Goal: Transaction & Acquisition: Purchase product/service

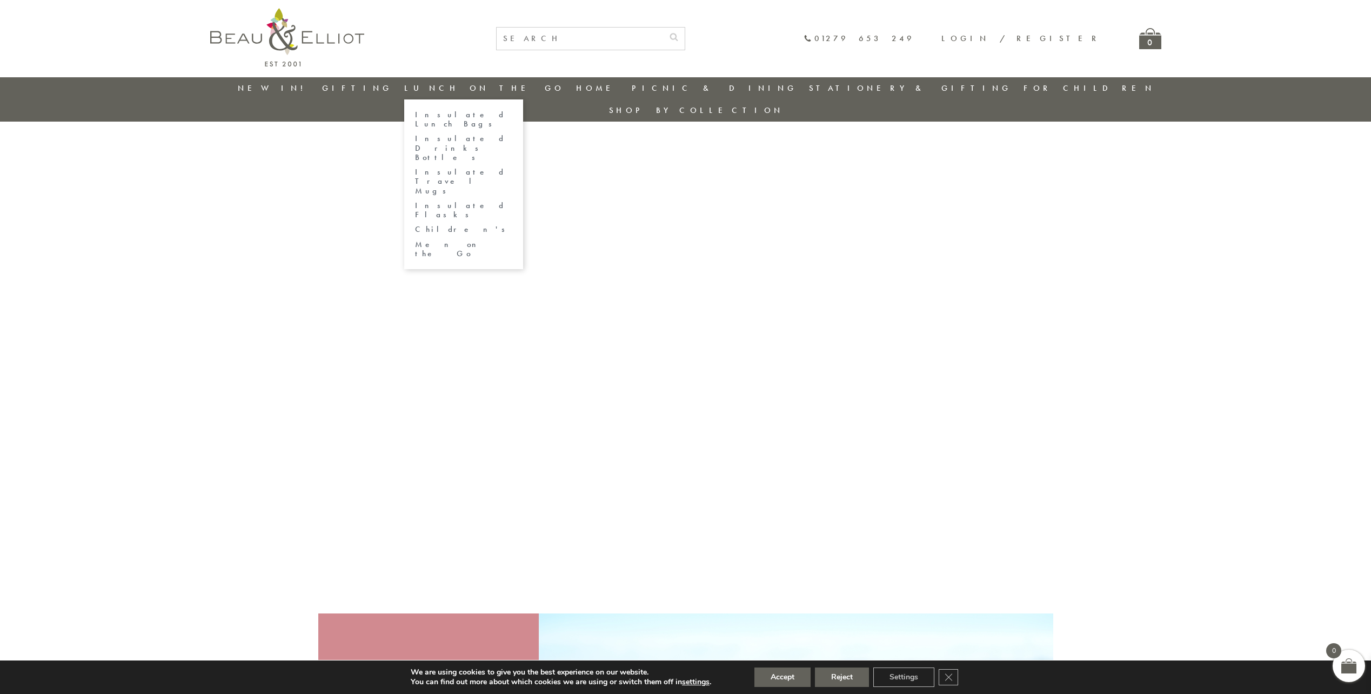
click at [478, 88] on link "Lunch On The Go" at bounding box center [484, 88] width 160 height 11
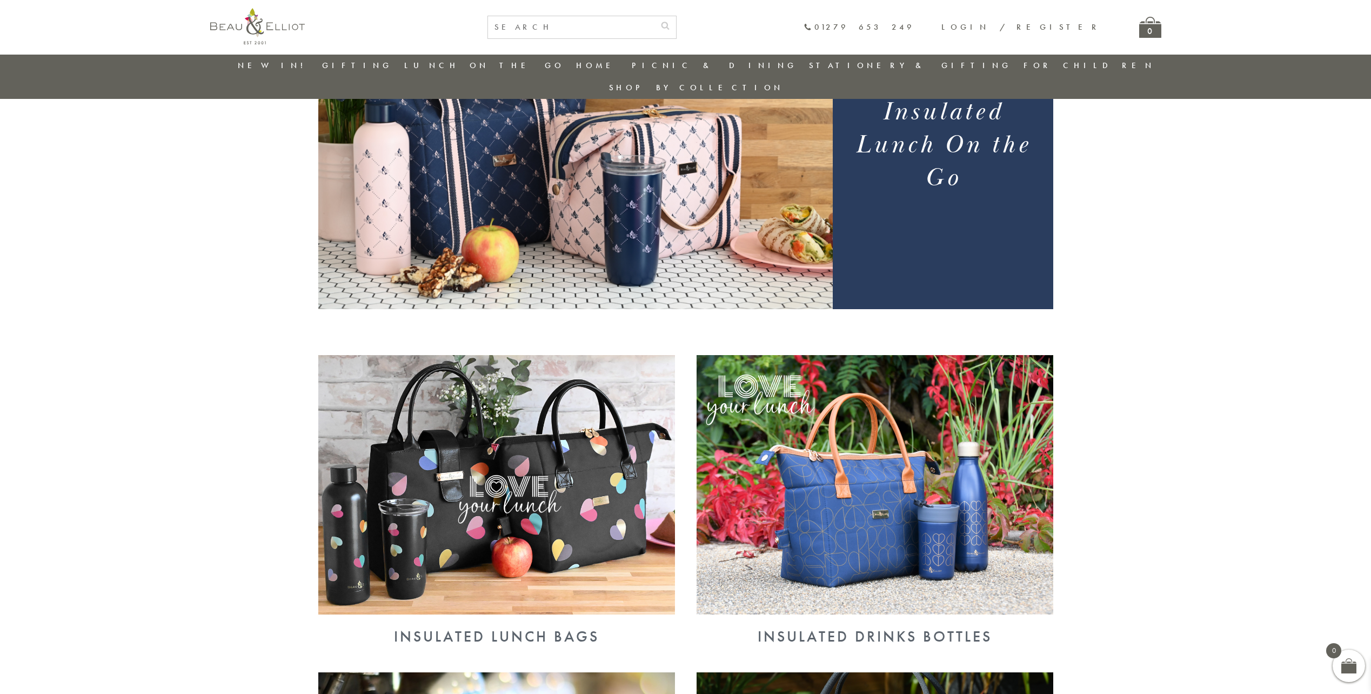
scroll to position [139, 0]
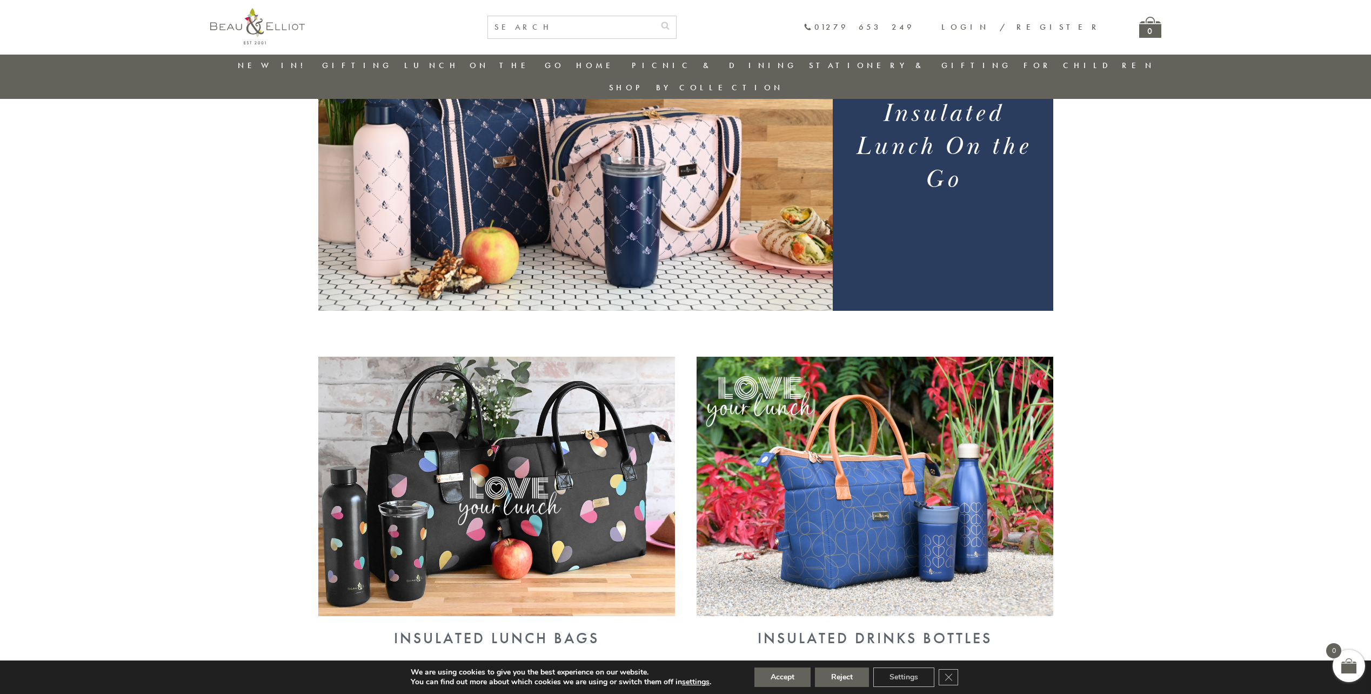
click at [551, 630] on div "Insulated Lunch Bags" at bounding box center [496, 638] width 357 height 17
click at [553, 364] on img at bounding box center [496, 486] width 357 height 259
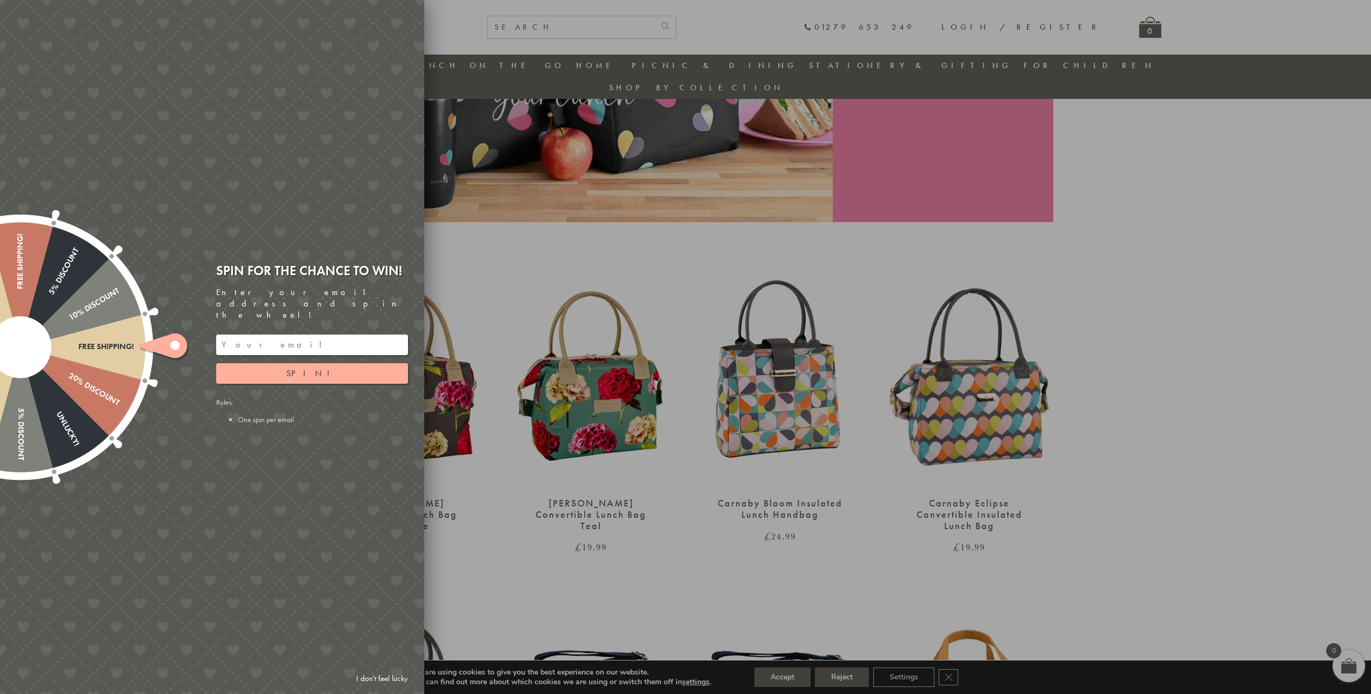
scroll to position [248, 0]
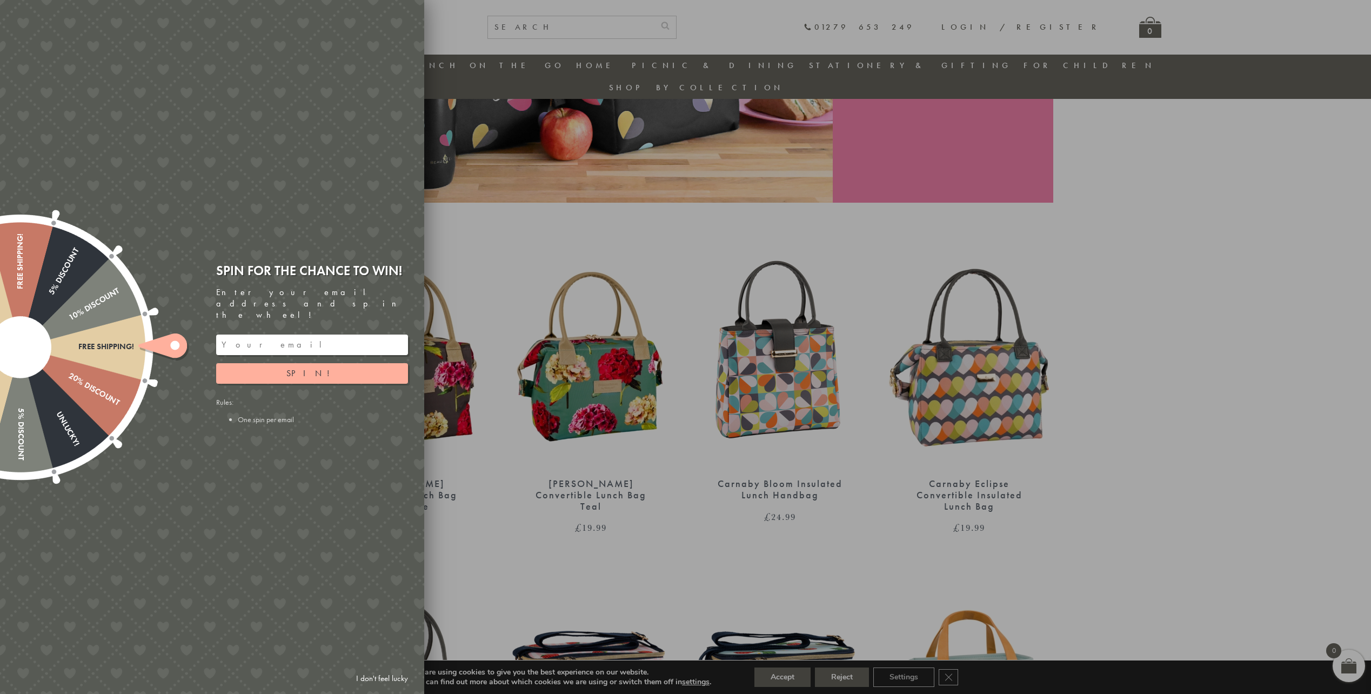
click at [391, 679] on link "I don't feel lucky" at bounding box center [382, 679] width 63 height 20
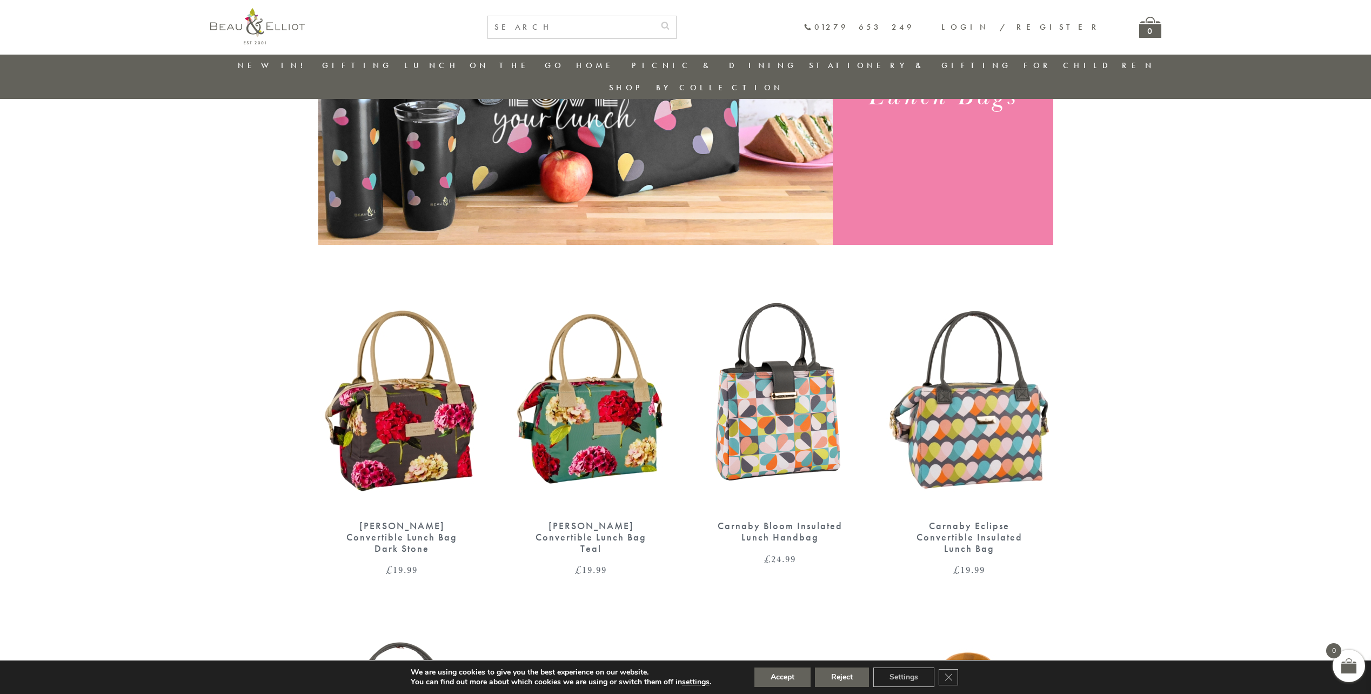
scroll to position [194, 0]
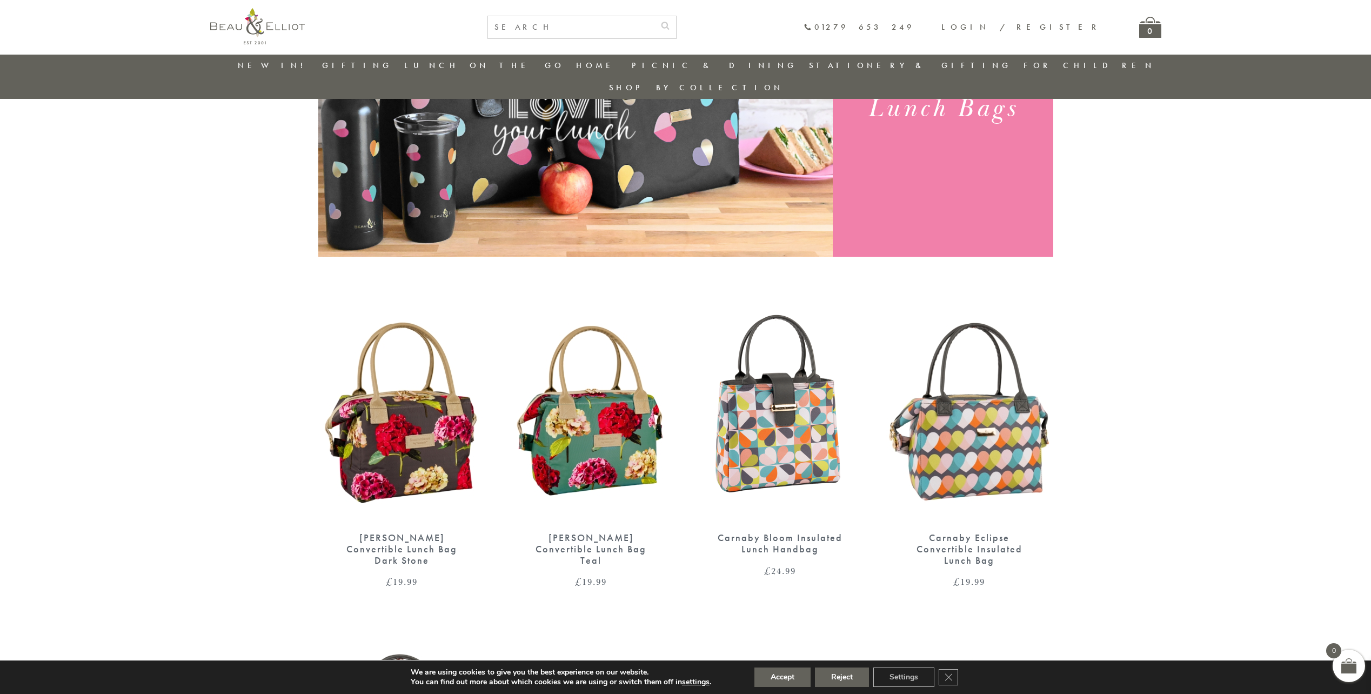
click at [595, 421] on img at bounding box center [592, 413] width 168 height 216
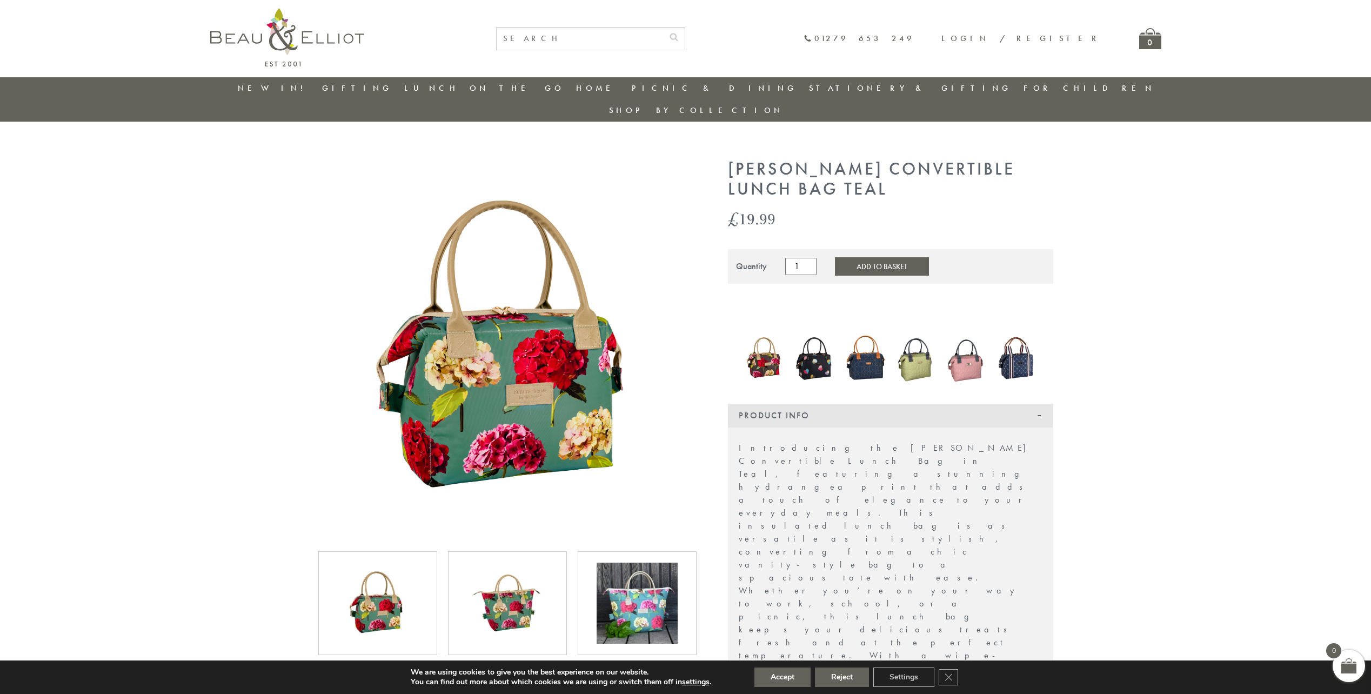
click at [512, 584] on img at bounding box center [507, 603] width 81 height 81
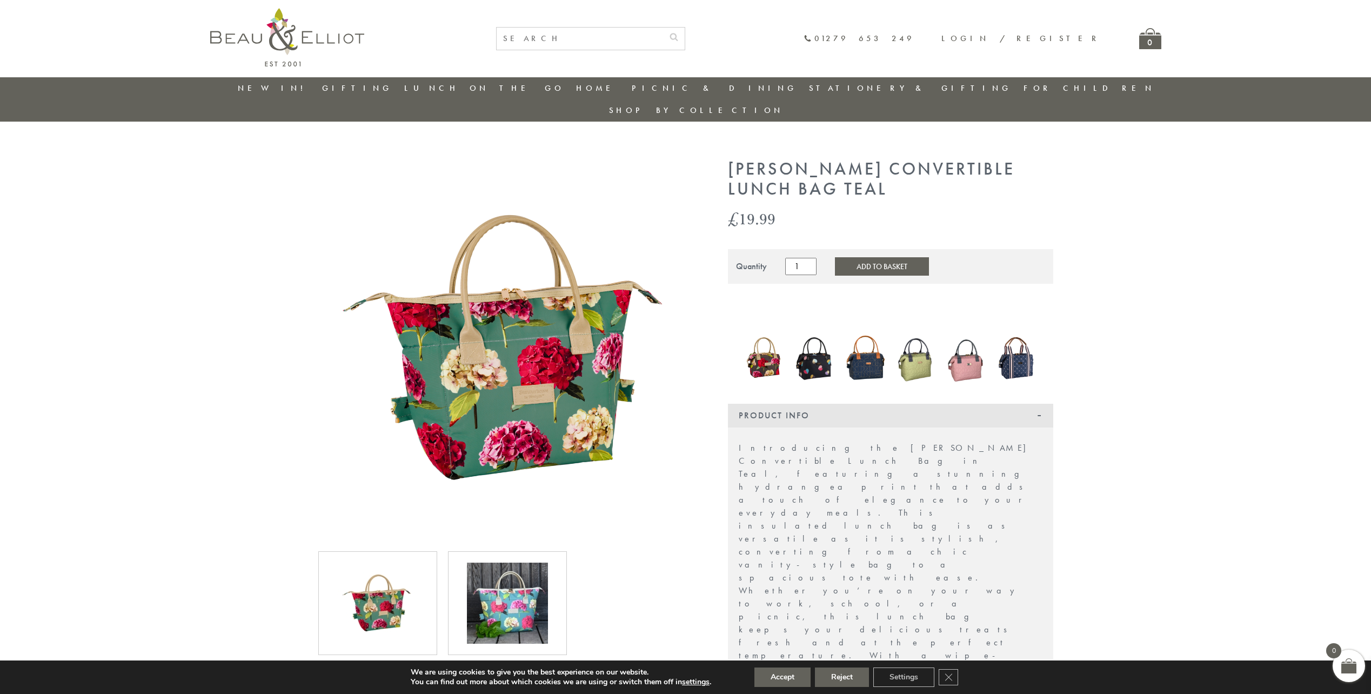
click at [369, 592] on img at bounding box center [377, 603] width 81 height 81
click at [769, 335] on img at bounding box center [764, 358] width 40 height 49
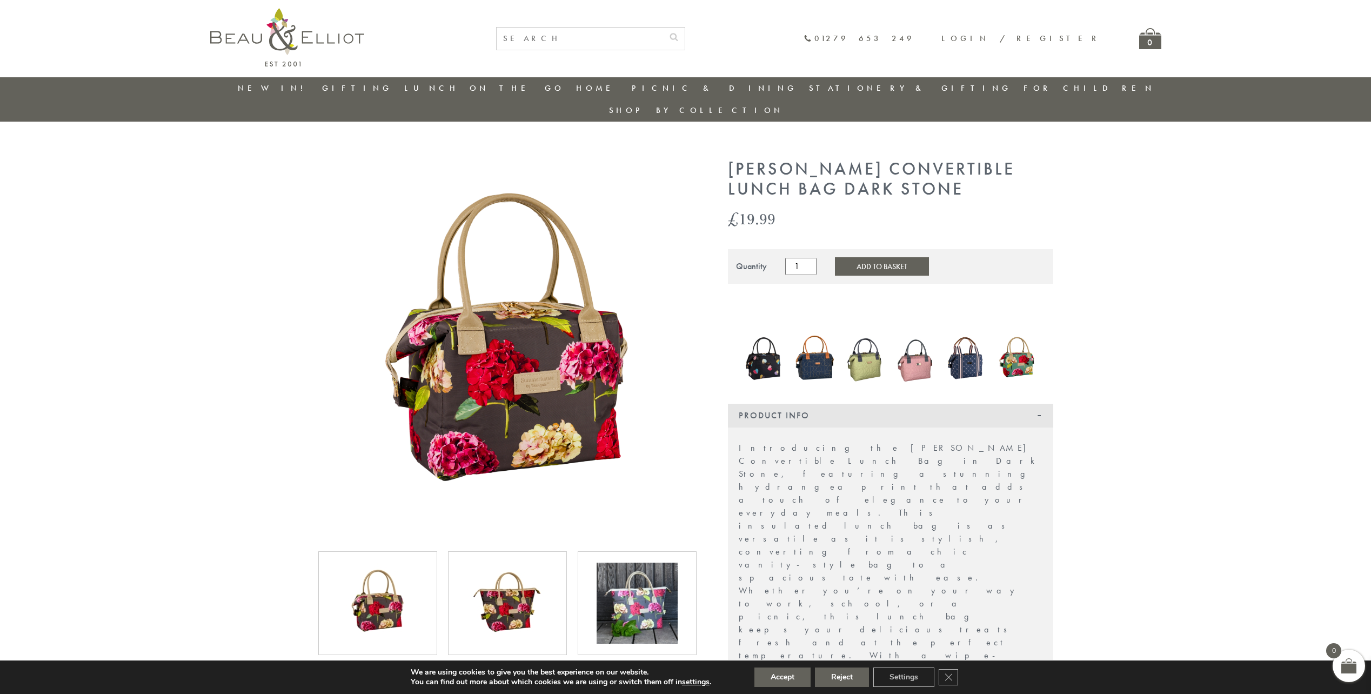
click at [517, 572] on img at bounding box center [507, 603] width 81 height 81
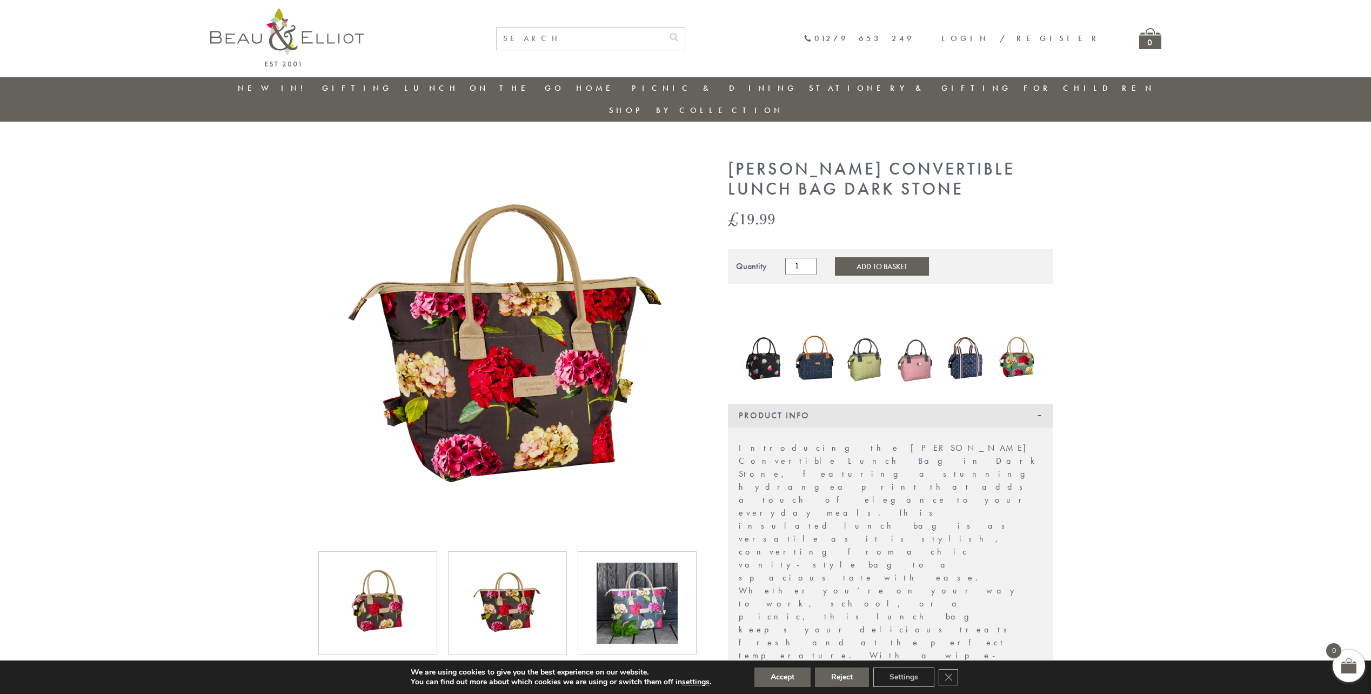
drag, startPoint x: 396, startPoint y: 576, endPoint x: 392, endPoint y: 581, distance: 6.2
click at [392, 581] on img at bounding box center [377, 603] width 81 height 81
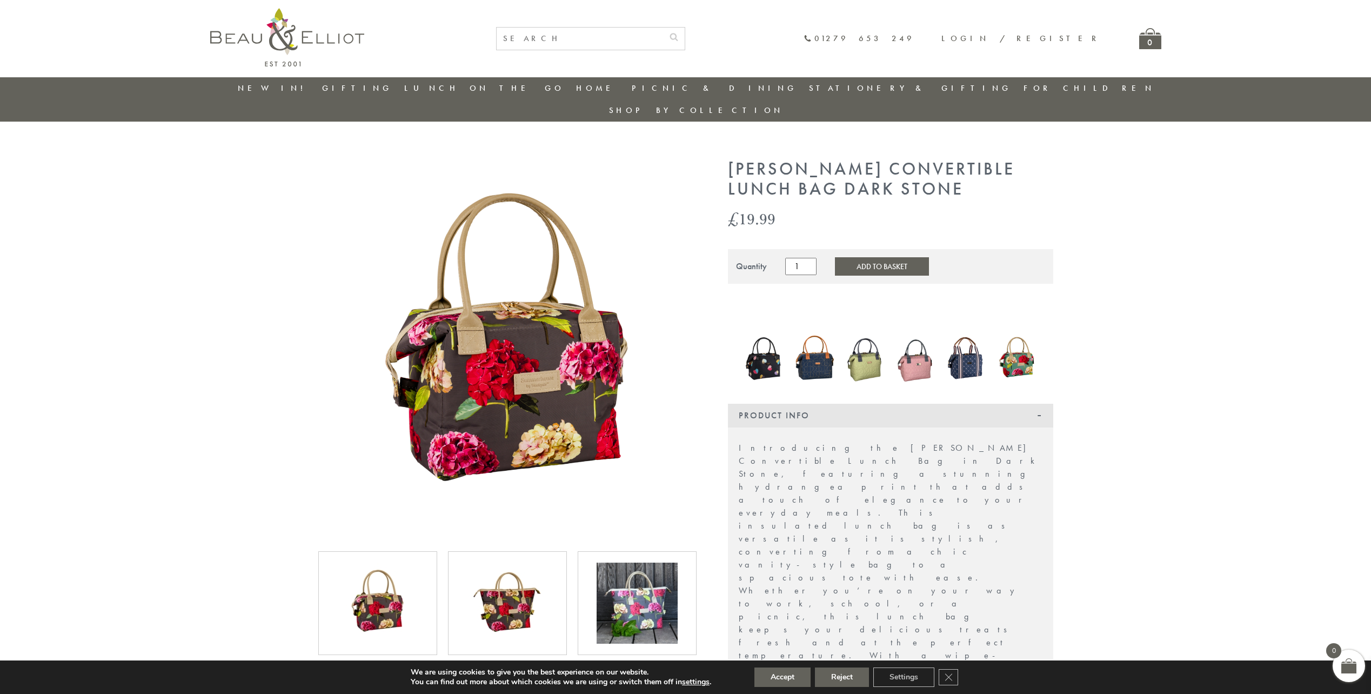
click at [810, 351] on img at bounding box center [815, 357] width 40 height 53
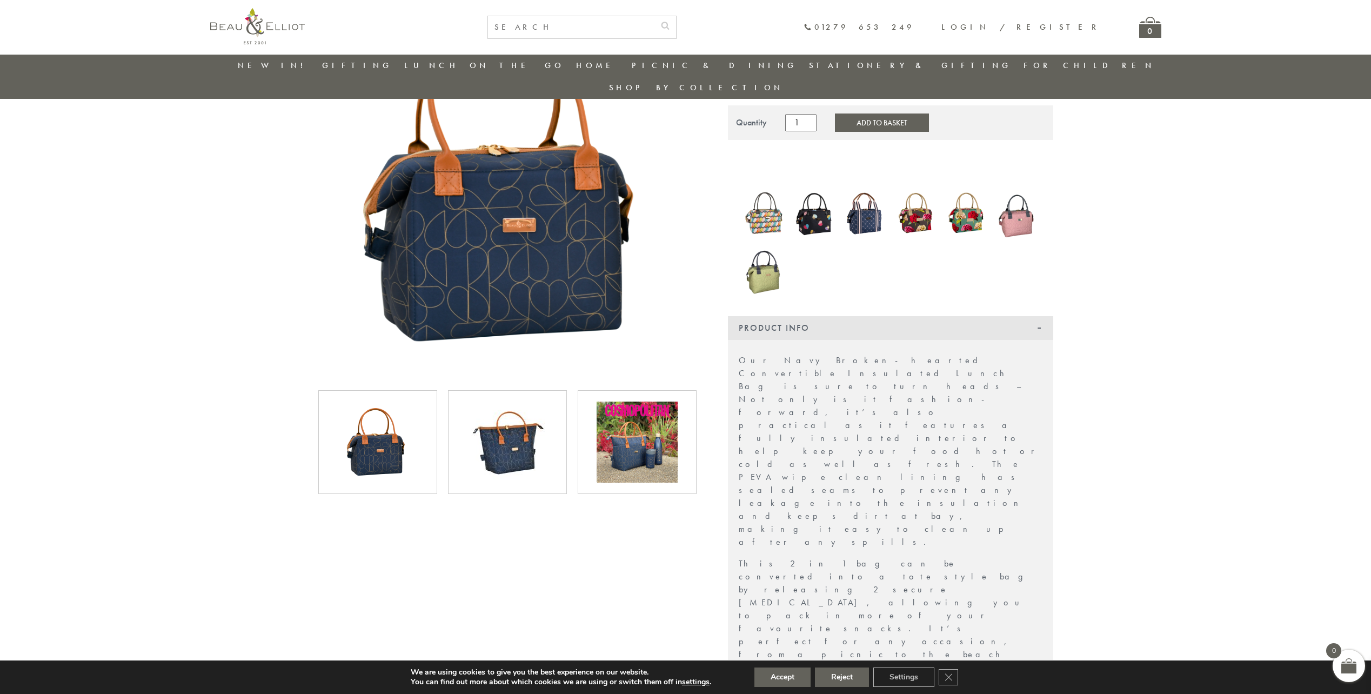
scroll to position [139, 0]
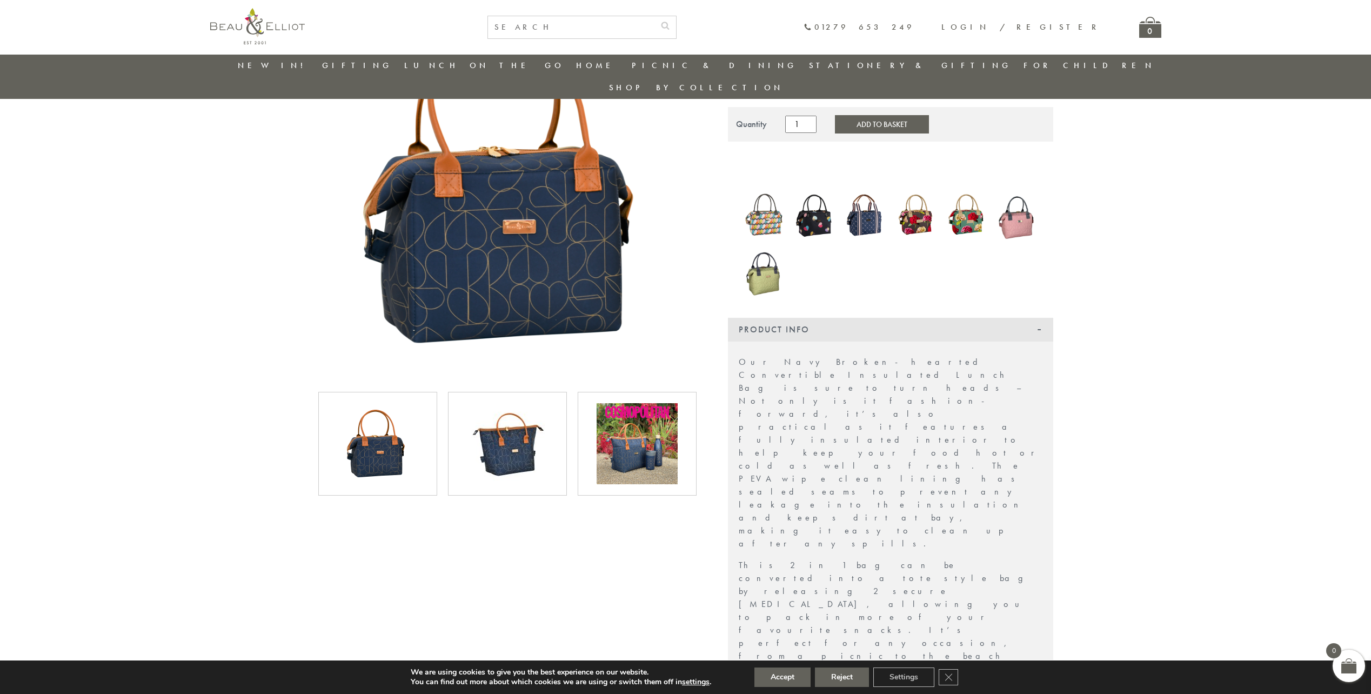
click at [1028, 195] on img at bounding box center [1017, 215] width 40 height 54
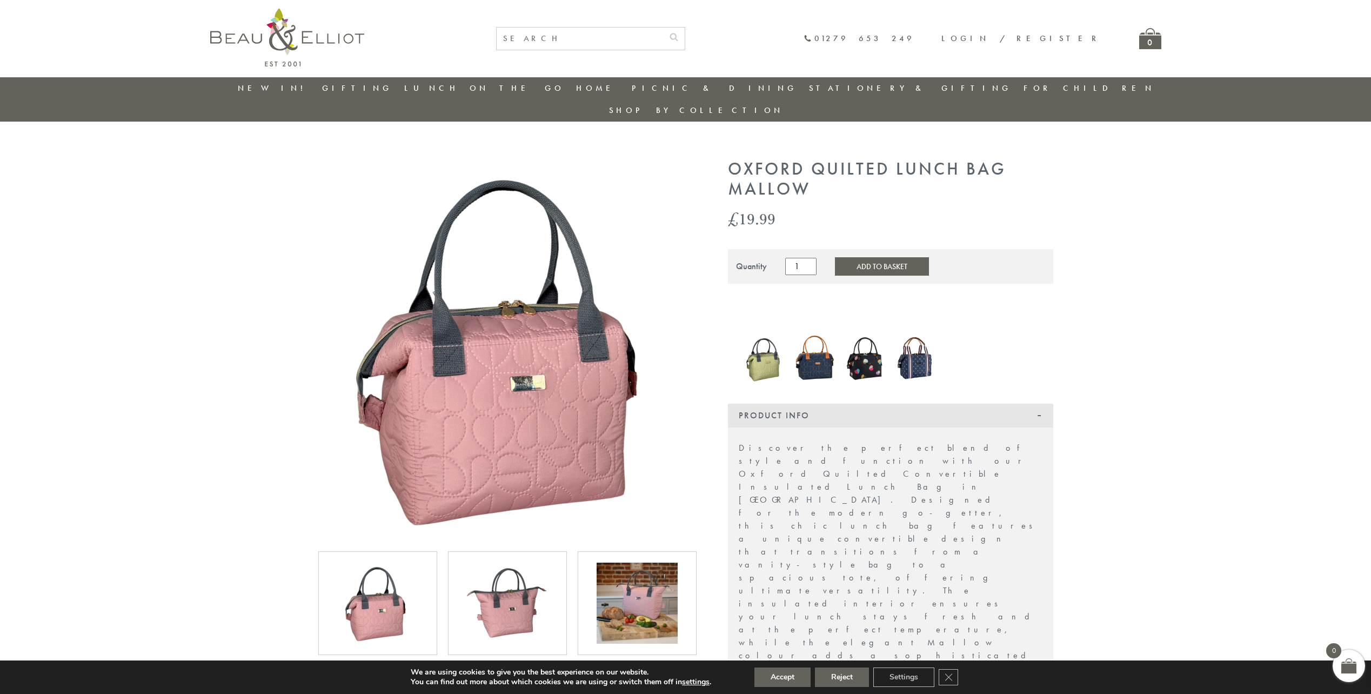
click at [864, 345] on img at bounding box center [865, 358] width 40 height 54
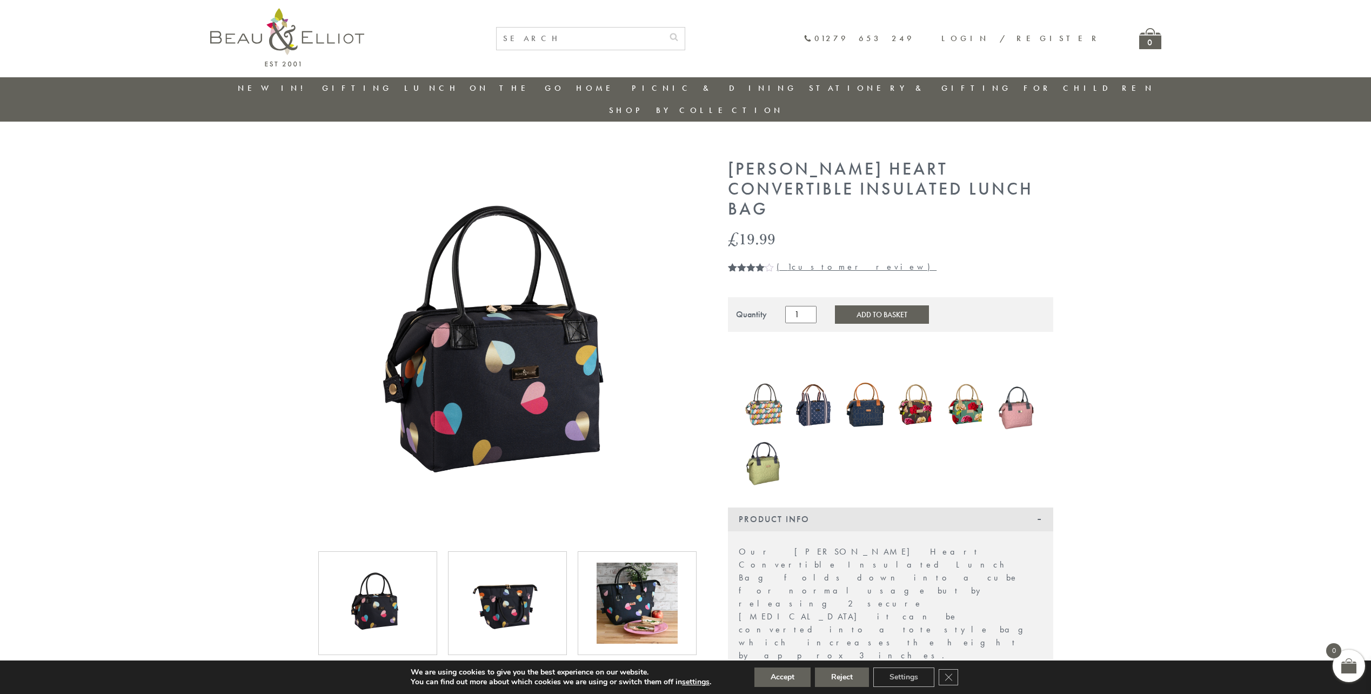
click at [521, 584] on img at bounding box center [507, 603] width 81 height 81
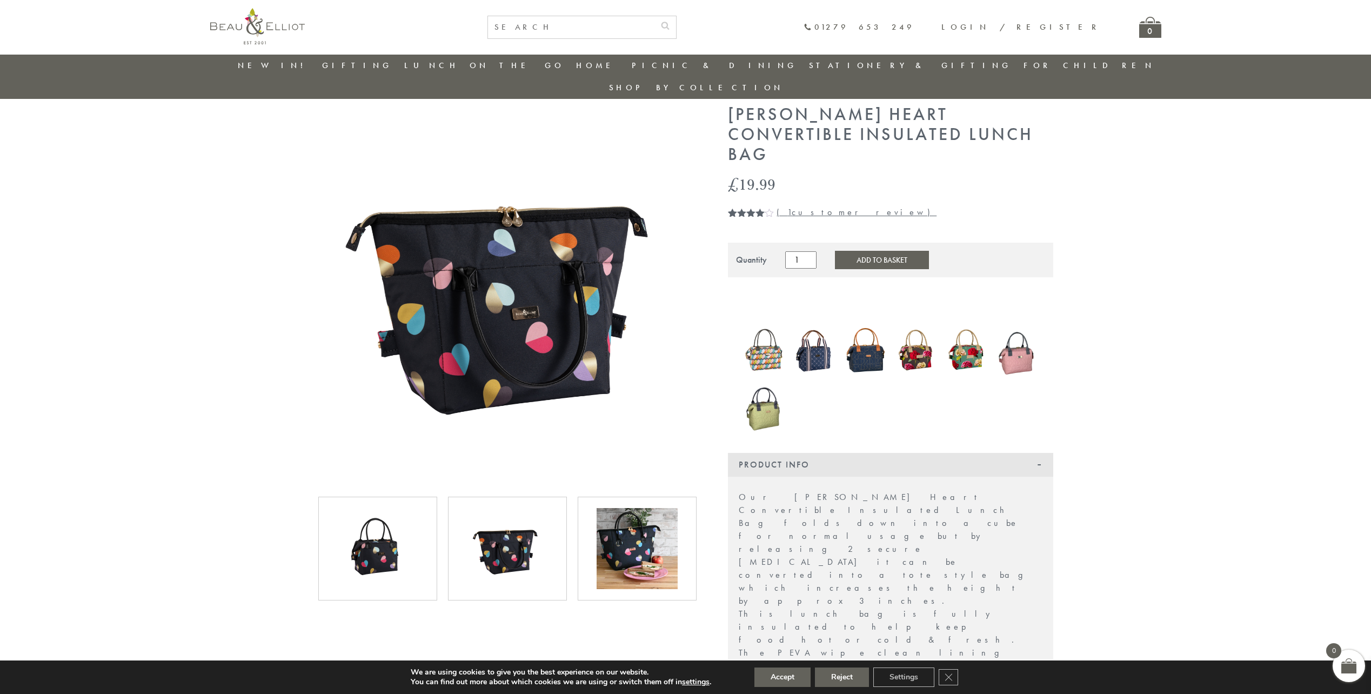
scroll to position [31, 0]
click at [391, 529] on img at bounding box center [377, 549] width 81 height 81
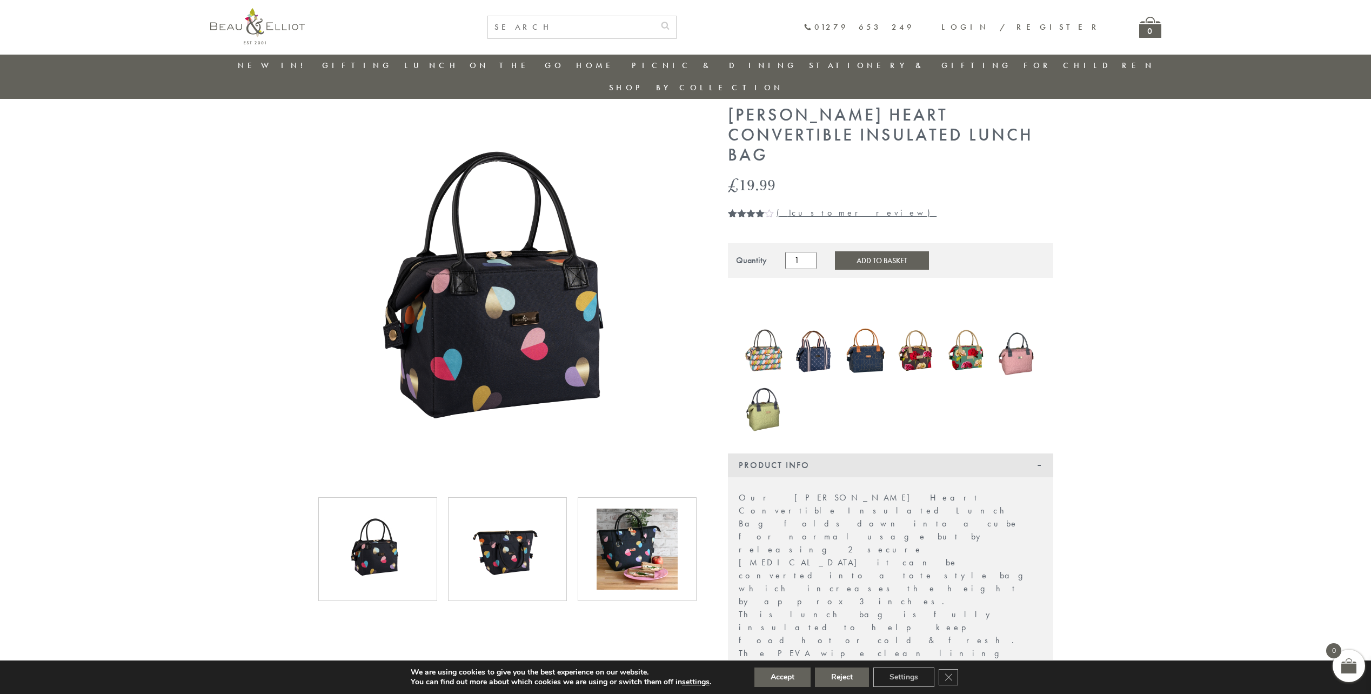
click at [926, 326] on img at bounding box center [916, 350] width 40 height 49
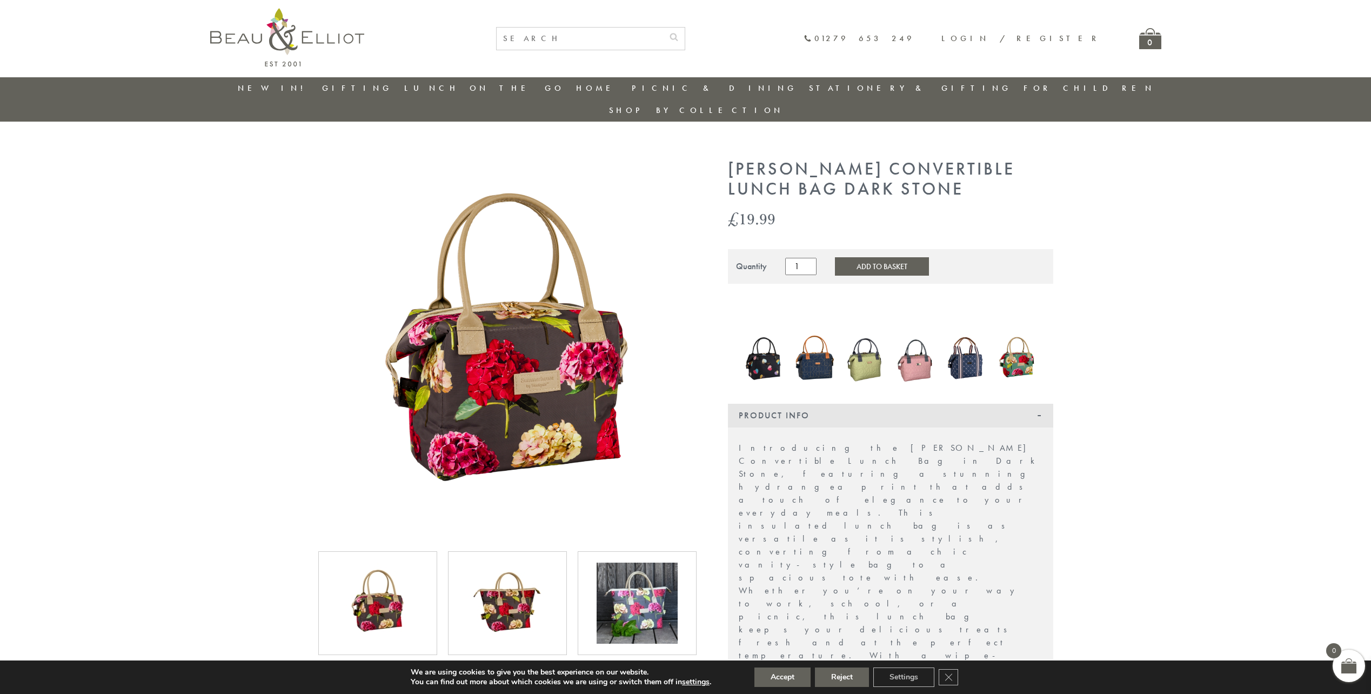
click at [487, 574] on img at bounding box center [507, 603] width 81 height 81
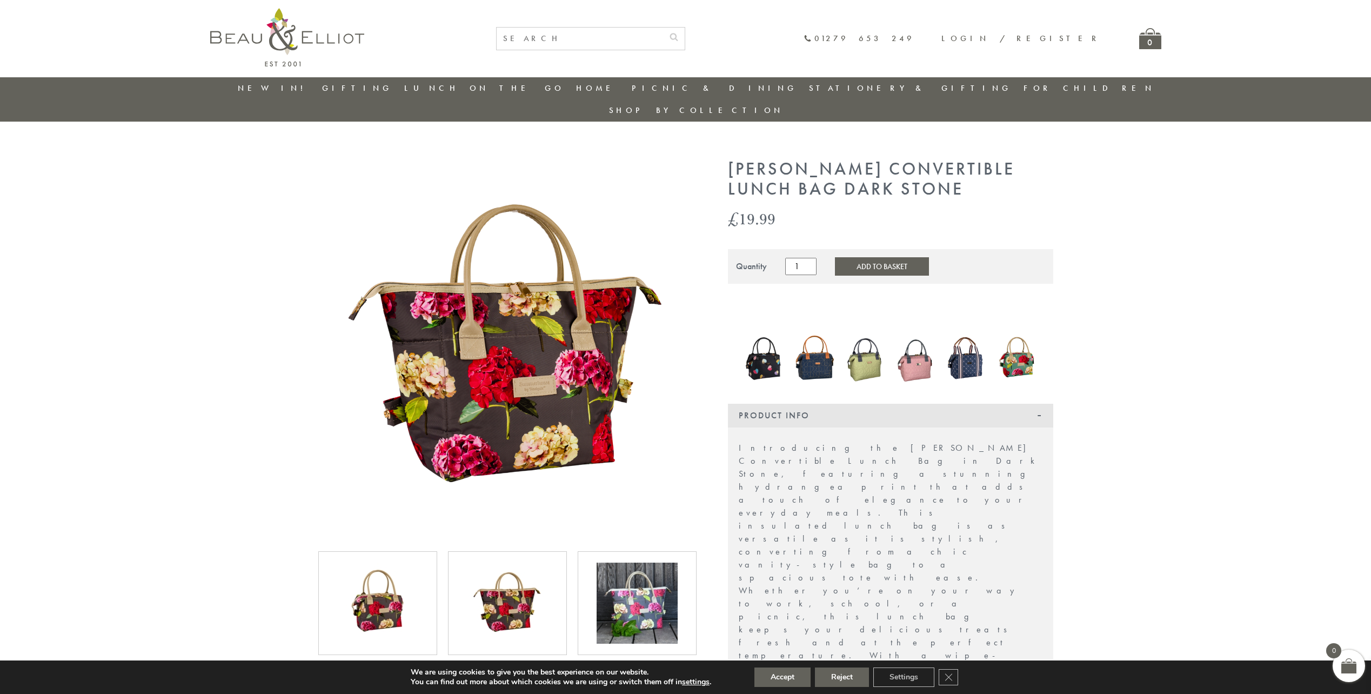
click at [397, 567] on img at bounding box center [377, 603] width 81 height 81
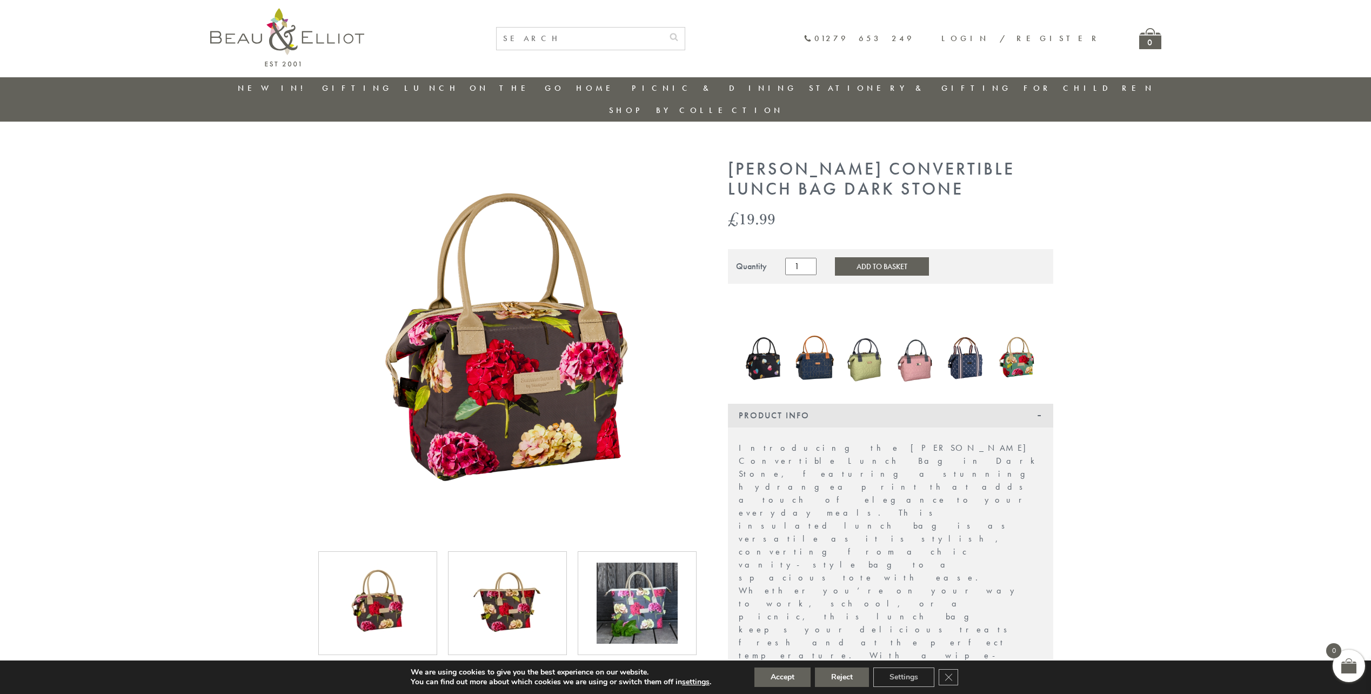
click at [824, 347] on img at bounding box center [815, 357] width 40 height 53
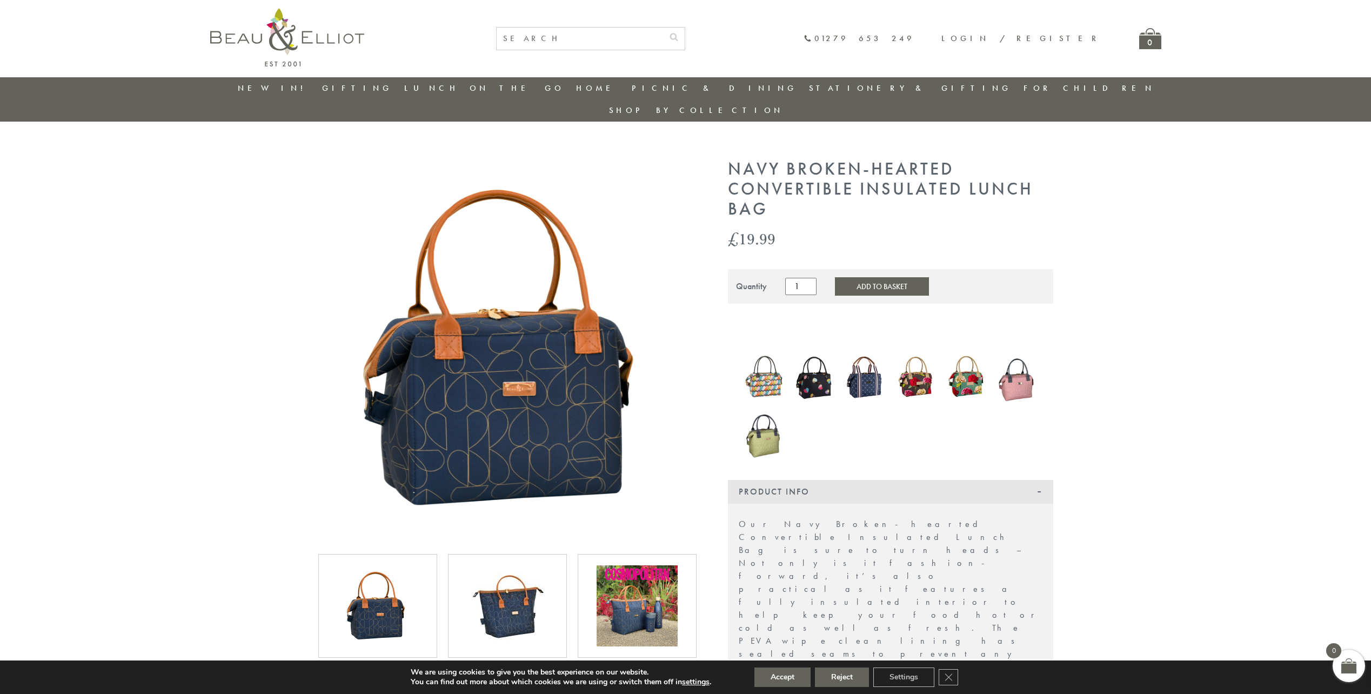
click at [503, 584] on img at bounding box center [507, 605] width 81 height 81
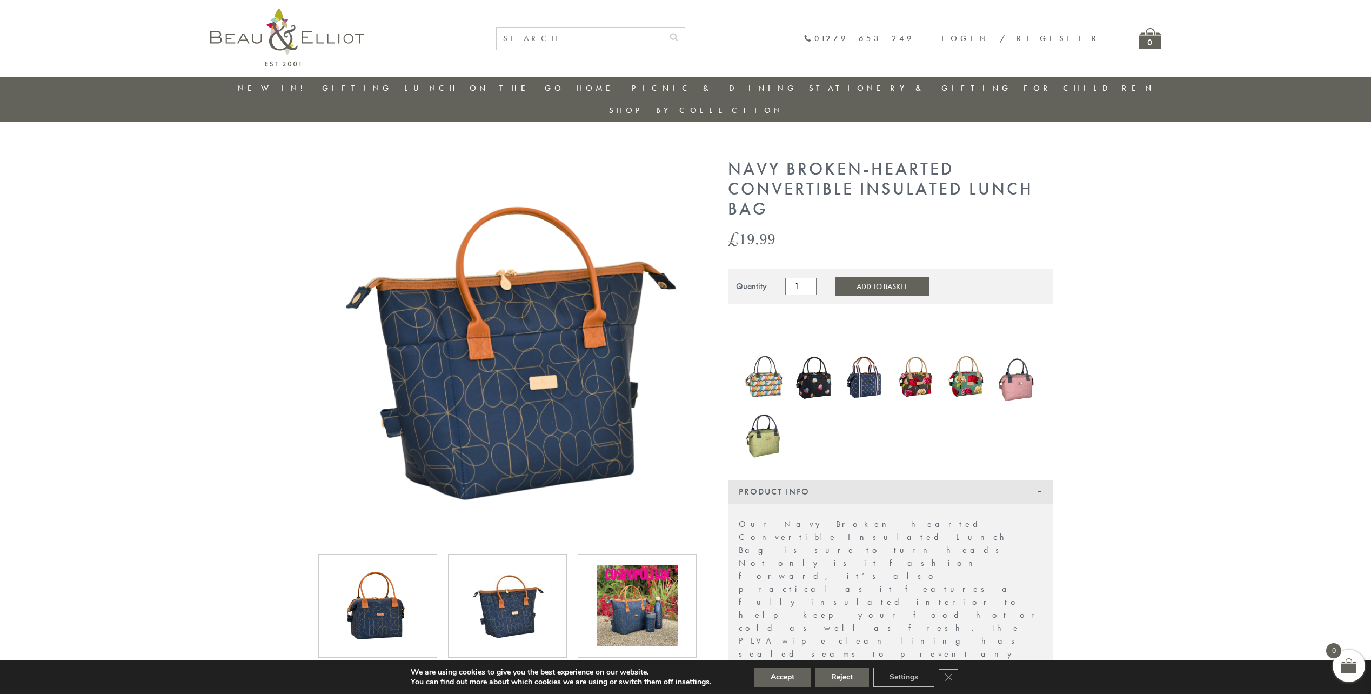
click at [543, 395] on img at bounding box center [507, 349] width 378 height 381
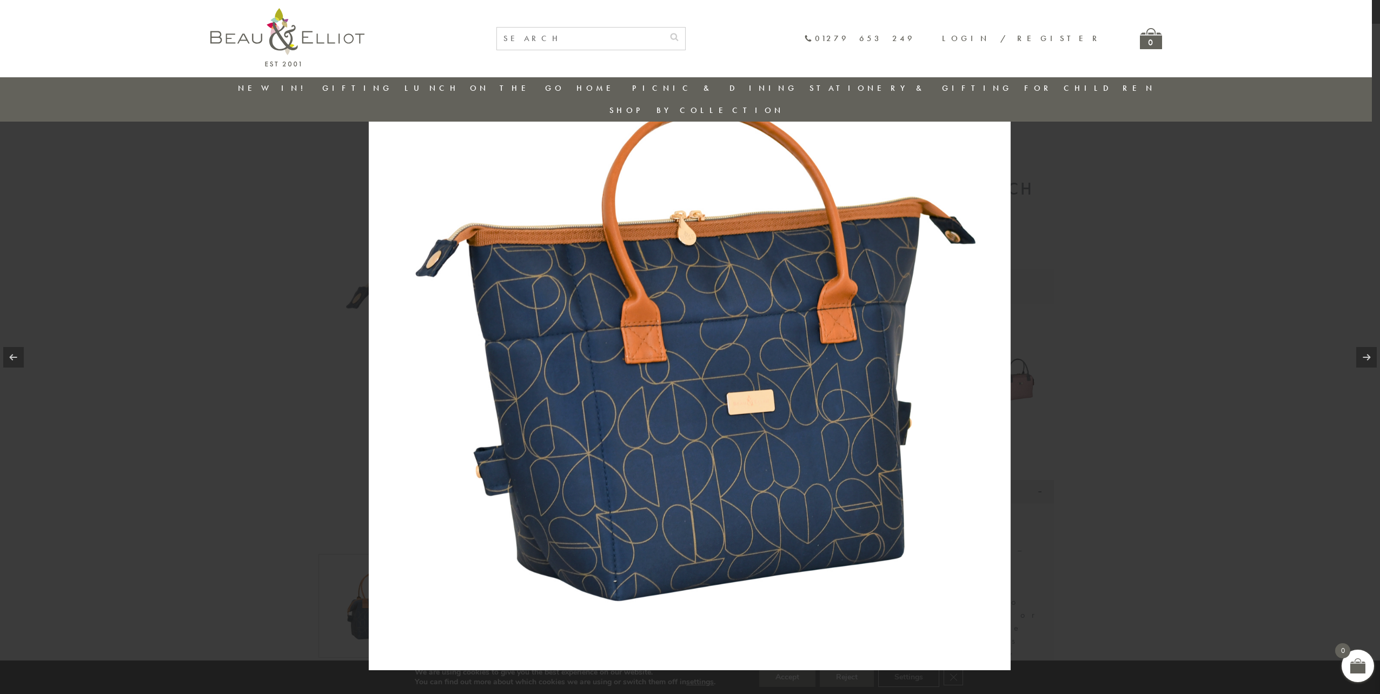
click at [1208, 385] on div at bounding box center [690, 347] width 1380 height 694
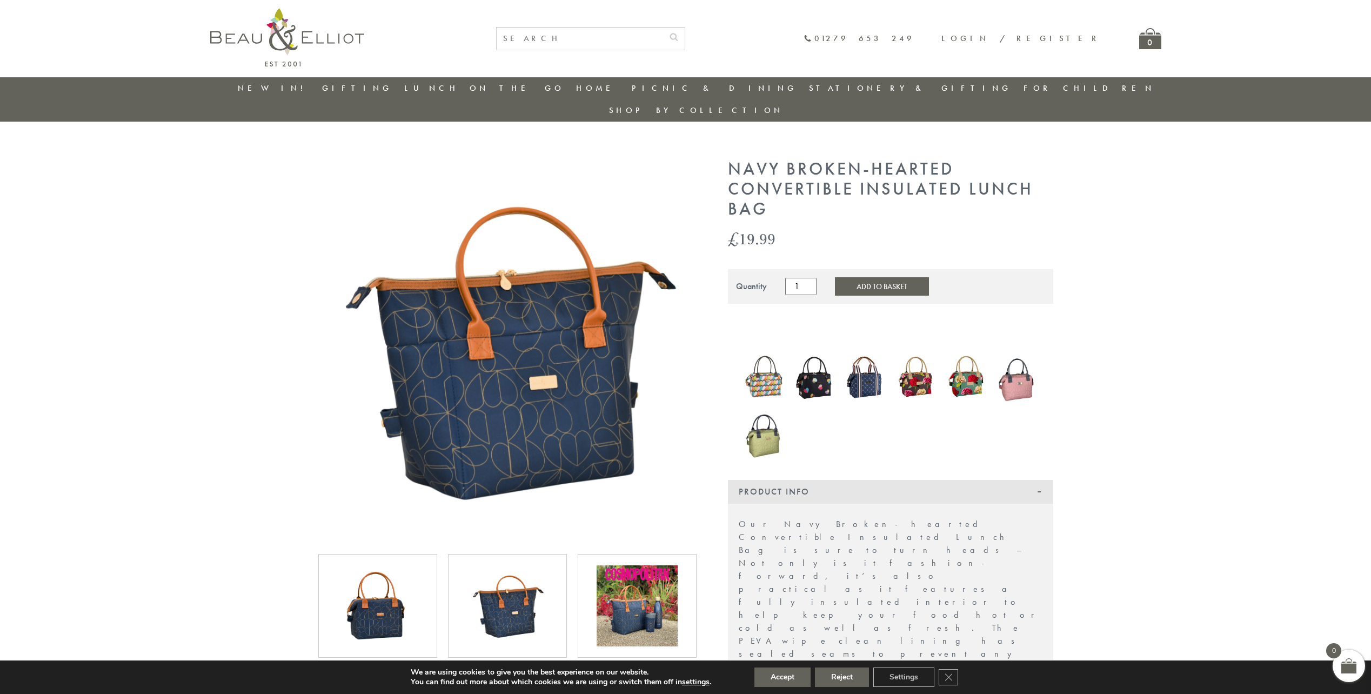
click at [922, 353] on img at bounding box center [916, 377] width 40 height 49
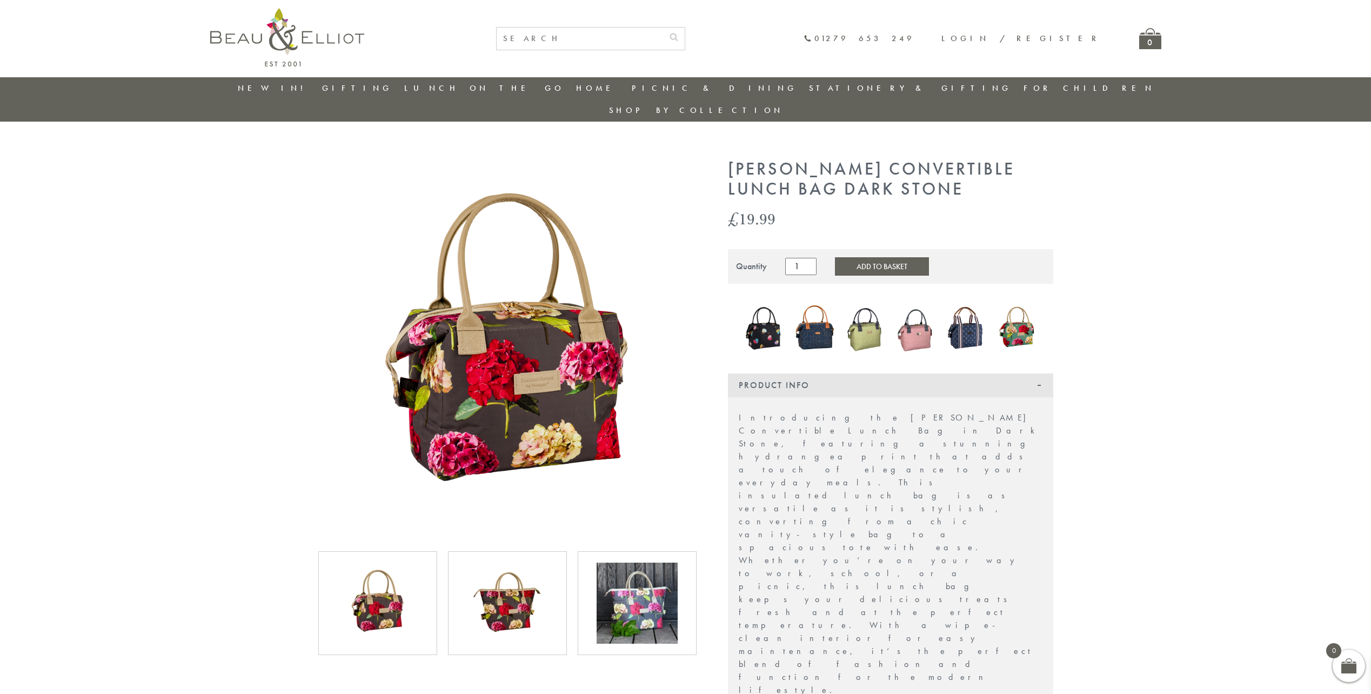
click at [567, 380] on img at bounding box center [507, 348] width 378 height 378
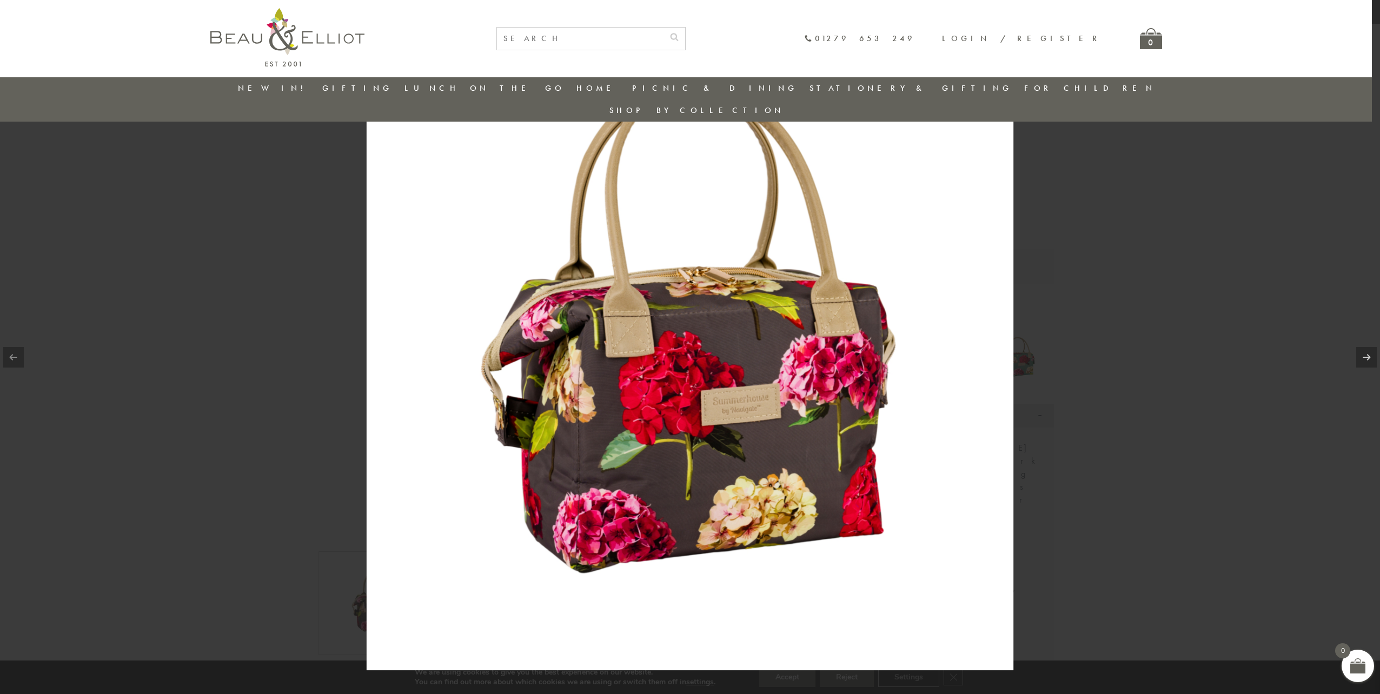
click at [1264, 354] on div at bounding box center [690, 347] width 1380 height 694
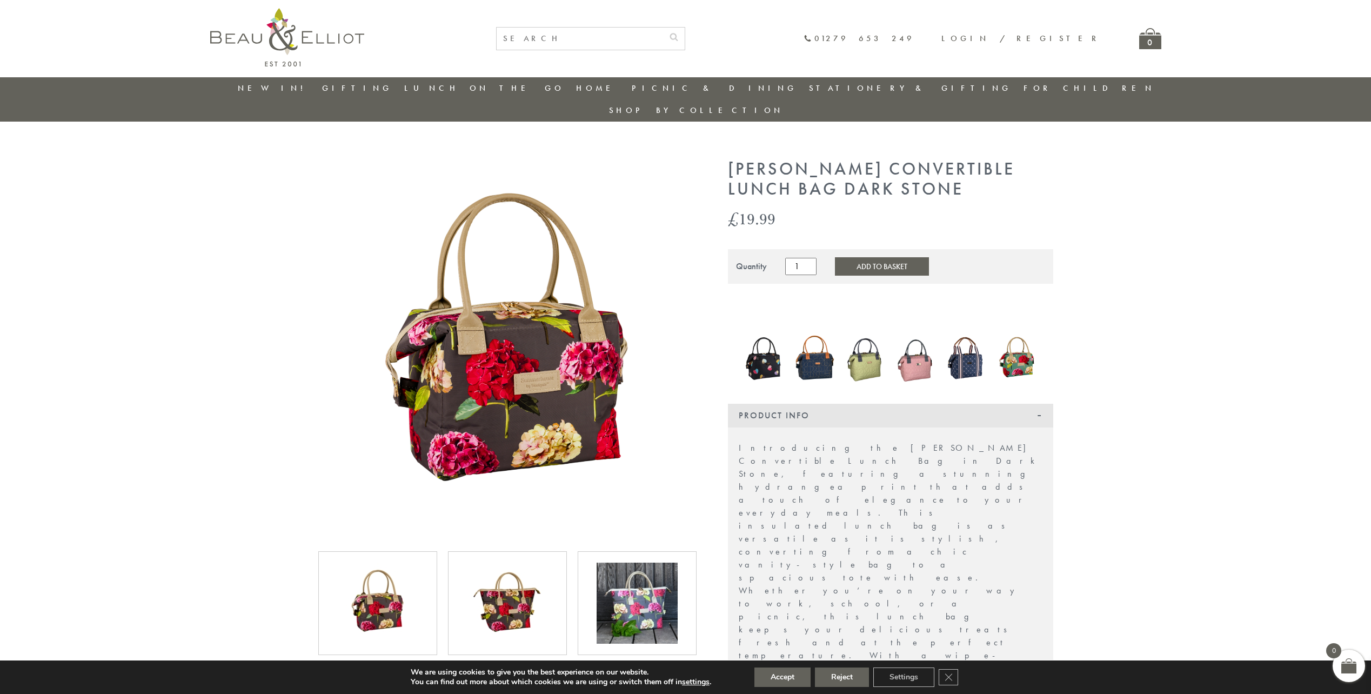
click at [627, 563] on img at bounding box center [637, 603] width 81 height 81
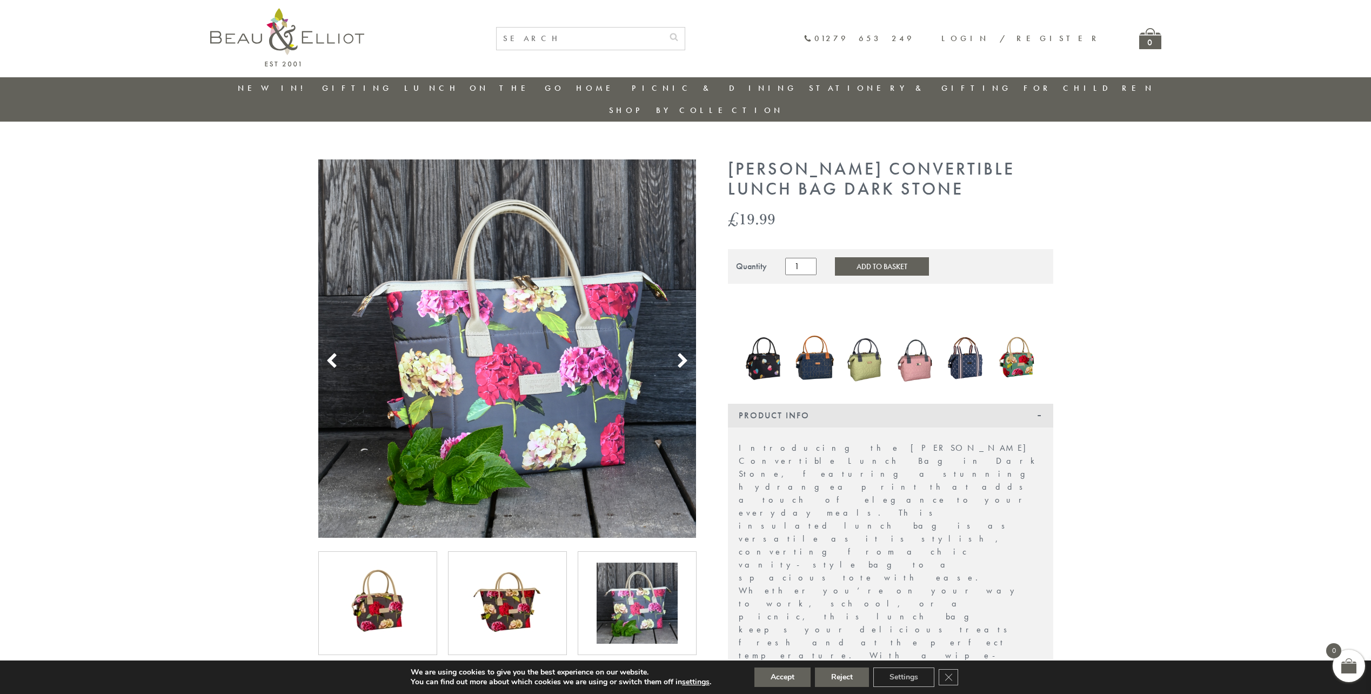
click at [510, 590] on img at bounding box center [507, 603] width 81 height 81
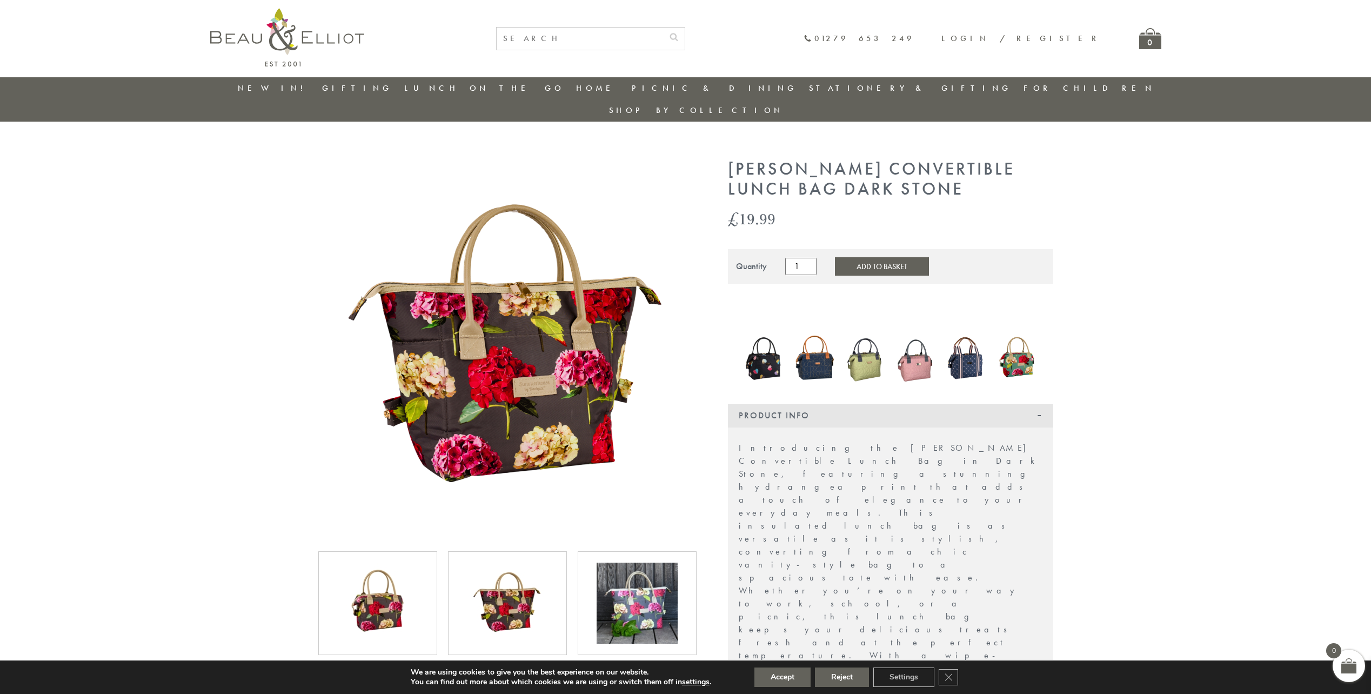
click at [640, 588] on img at bounding box center [637, 603] width 81 height 81
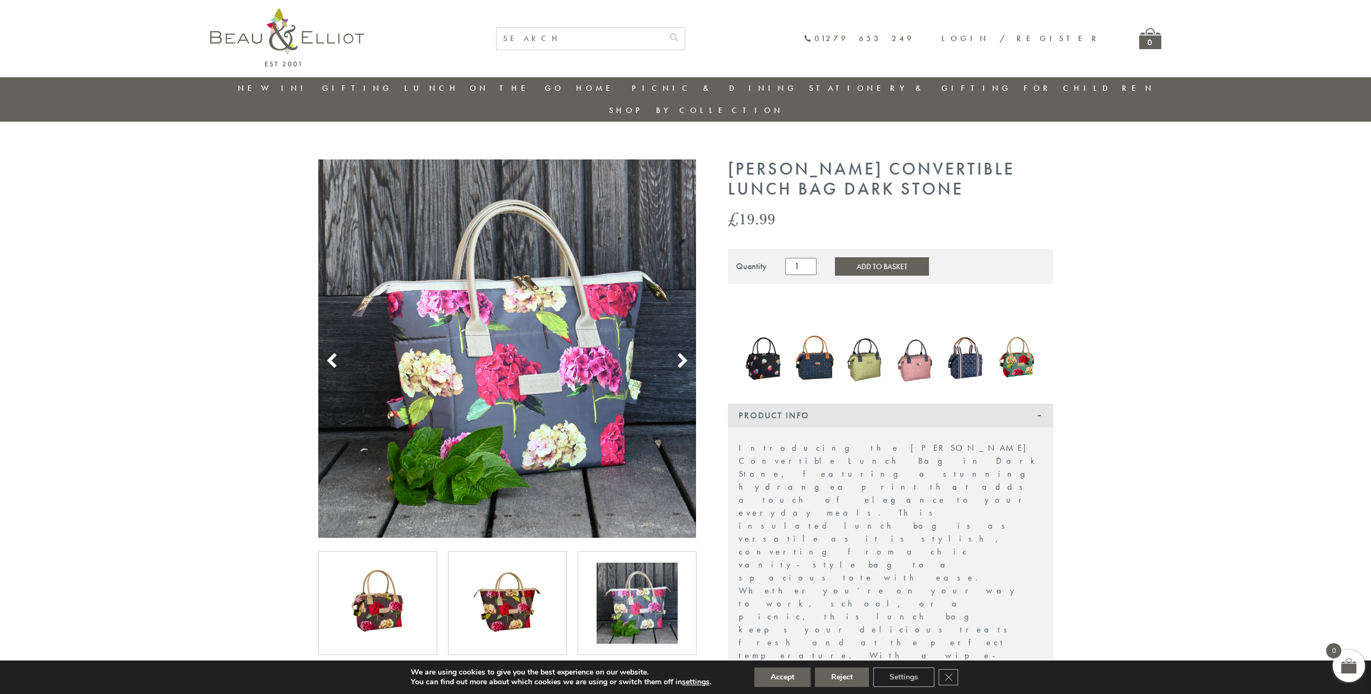
click at [554, 314] on img at bounding box center [507, 348] width 378 height 378
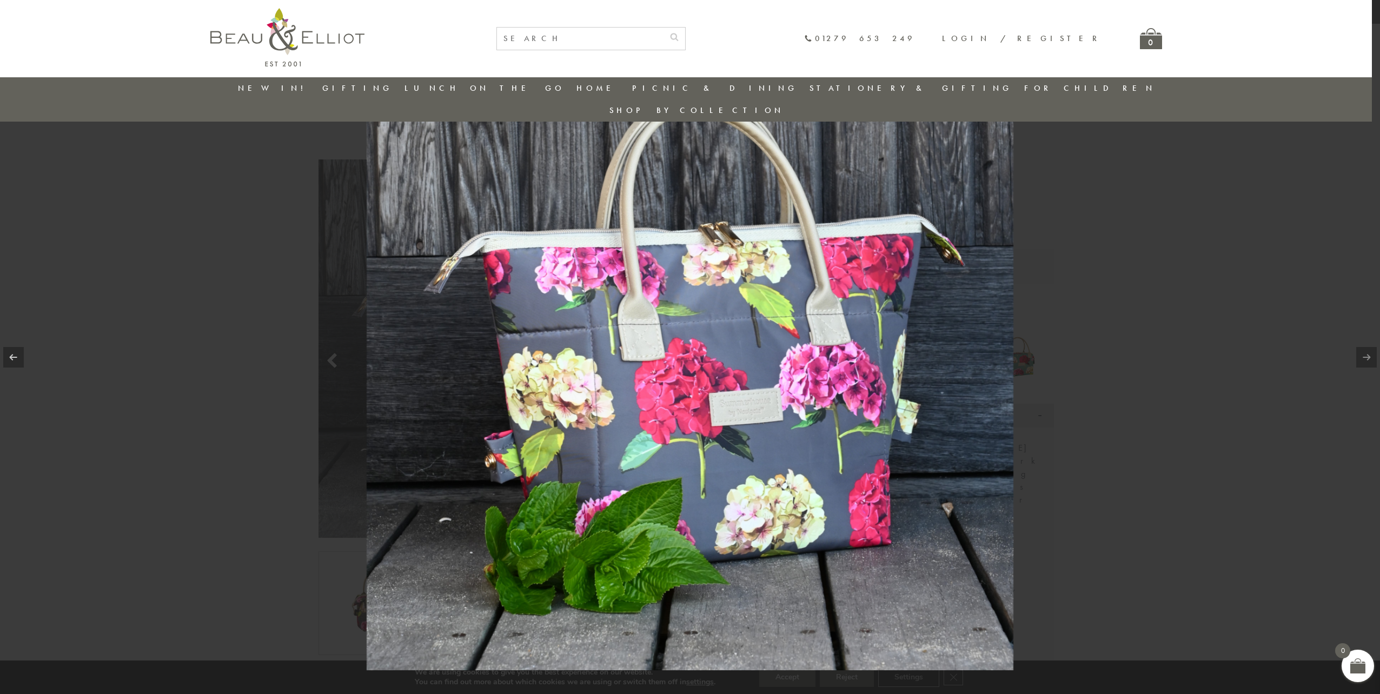
click at [1187, 374] on div at bounding box center [690, 347] width 1380 height 694
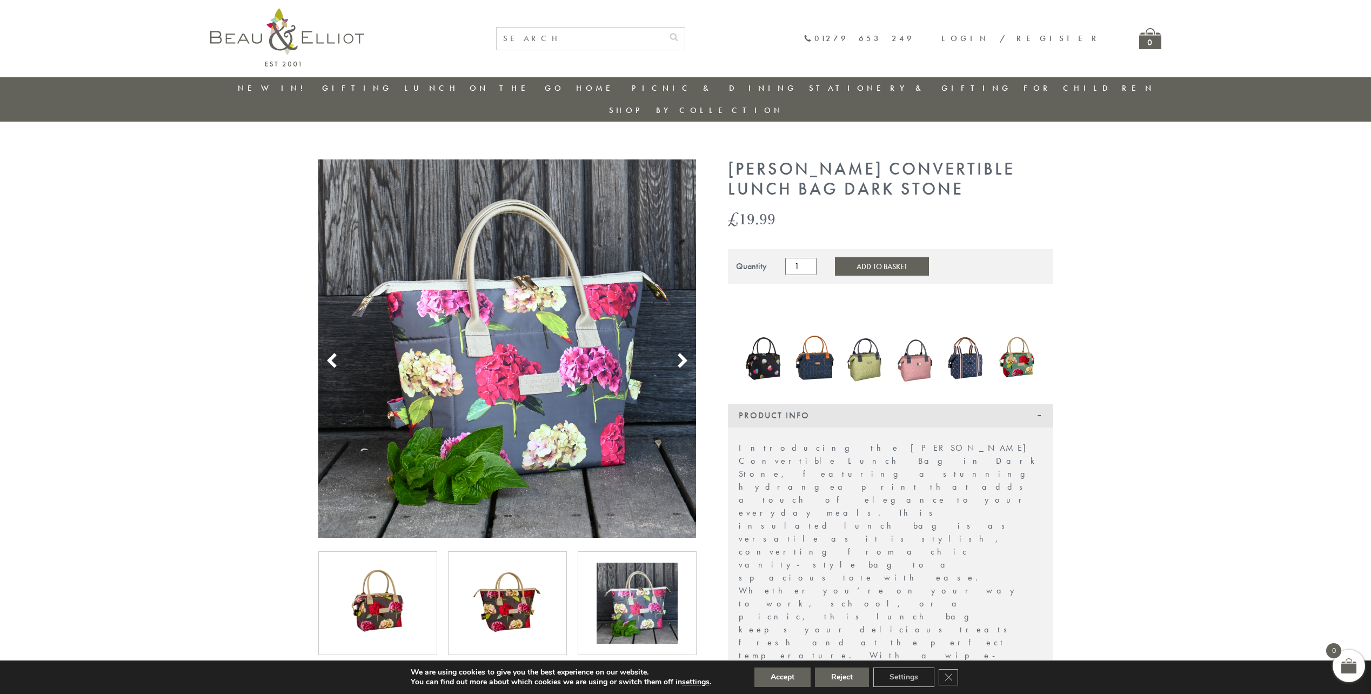
click at [403, 569] on img at bounding box center [377, 603] width 81 height 81
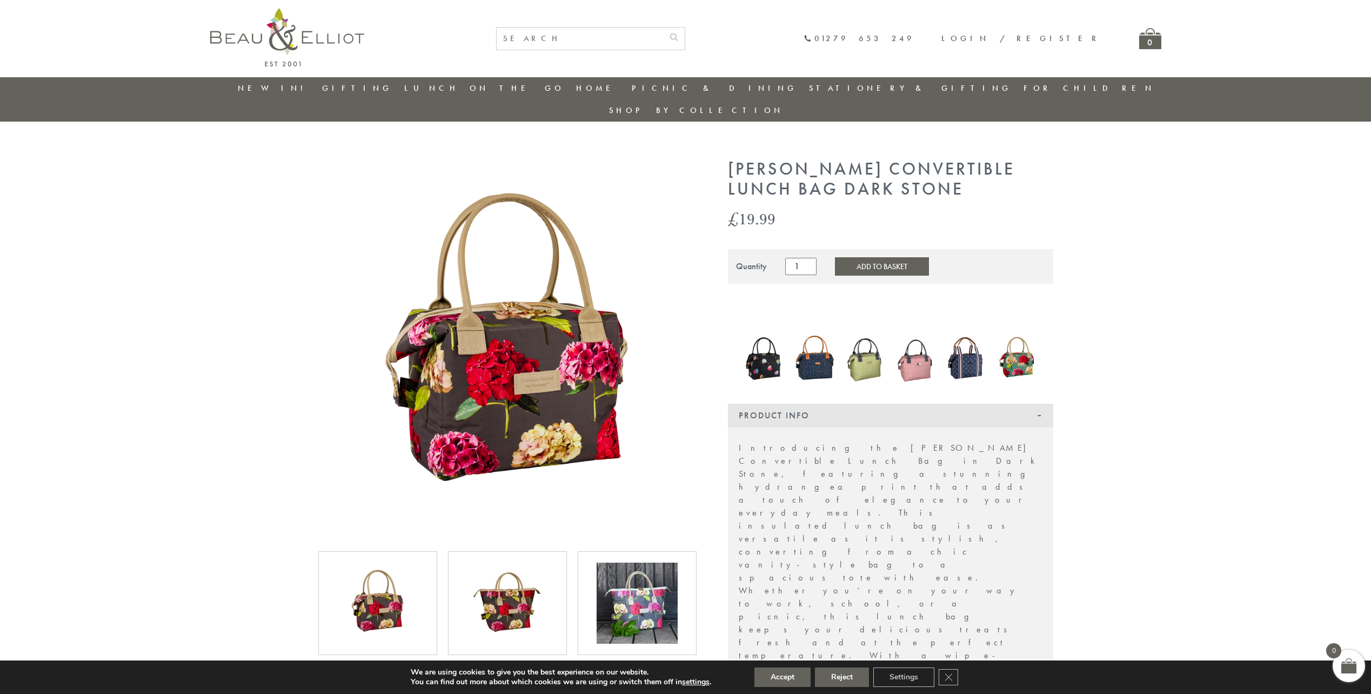
click at [836, 257] on button "Add to Basket" at bounding box center [882, 266] width 94 height 18
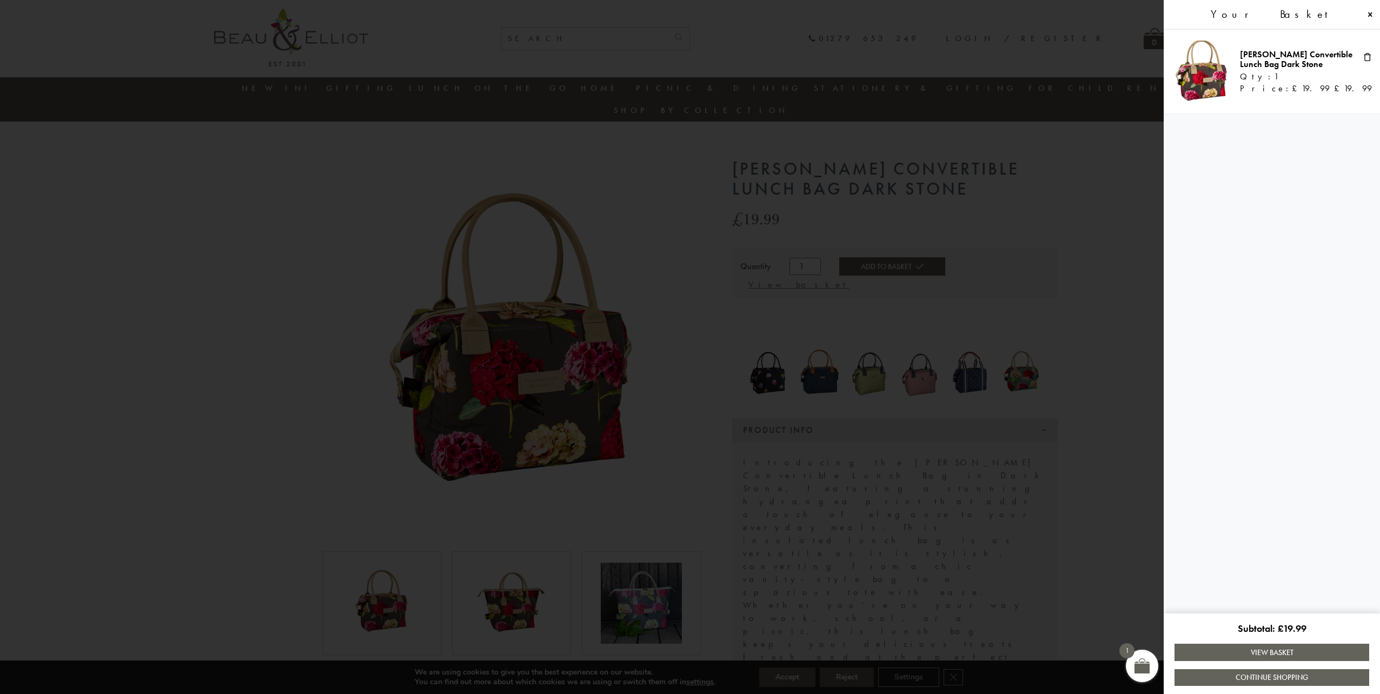
click at [471, 95] on span at bounding box center [690, 347] width 1380 height 694
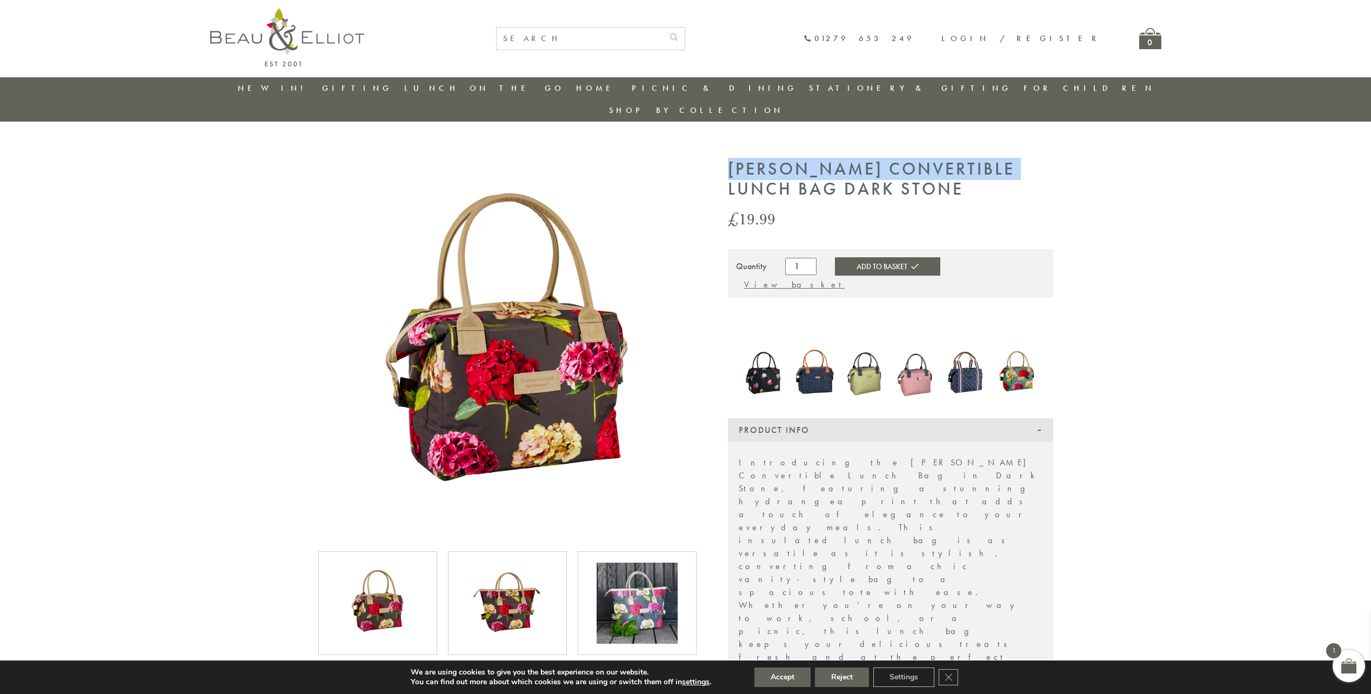
drag, startPoint x: 1014, startPoint y: 147, endPoint x: 540, endPoint y: 126, distance: 474.0
copy h1 "Sarah Kelleher Convertible"
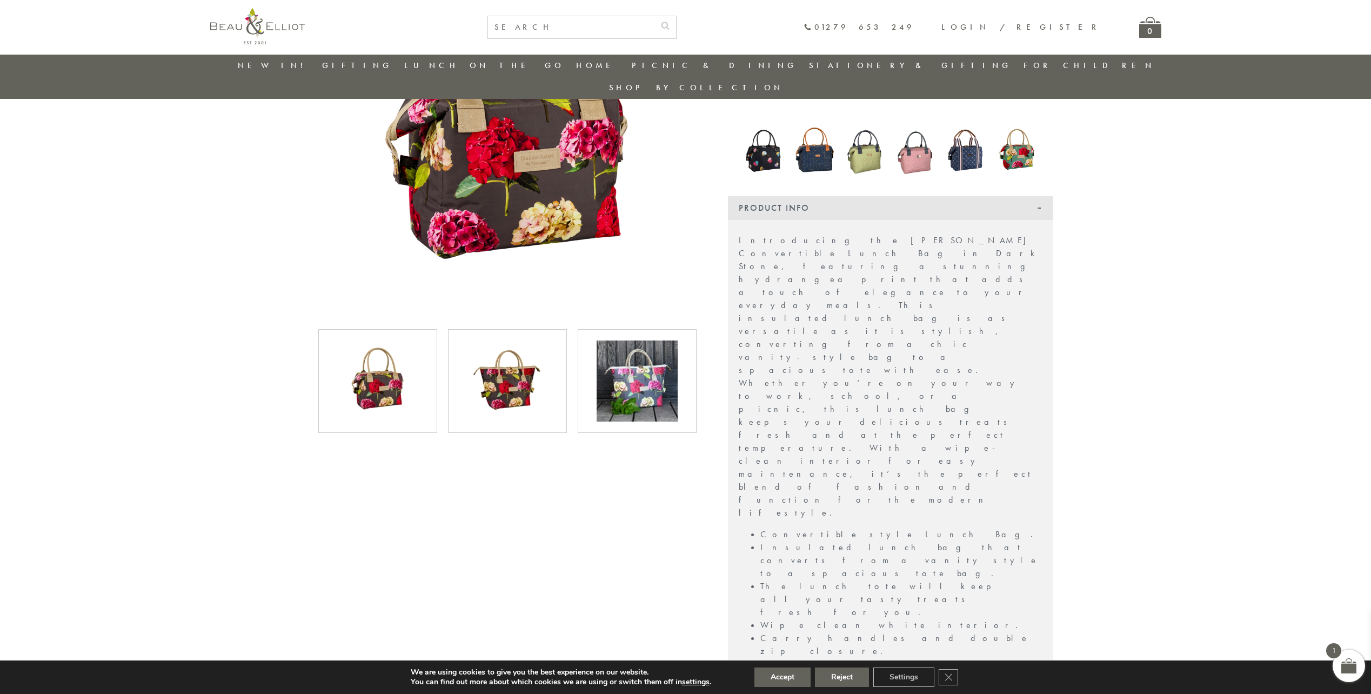
scroll to position [193, 0]
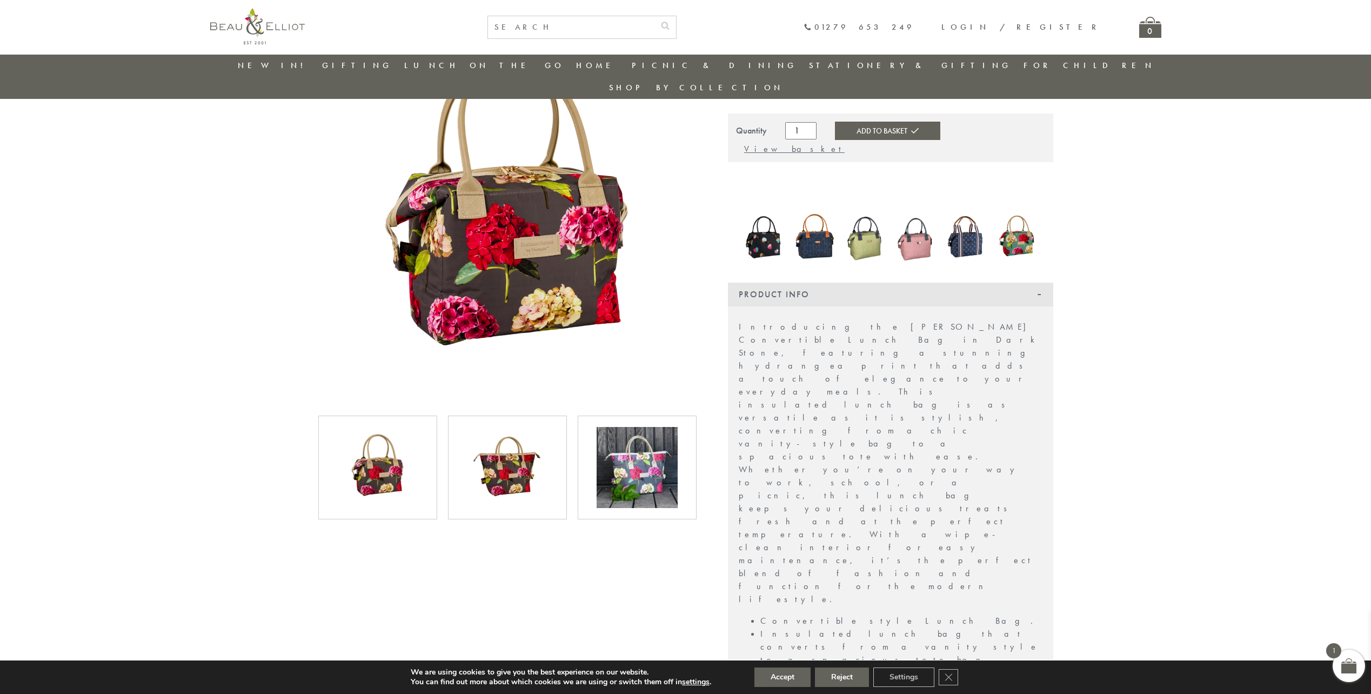
scroll to position [0, 0]
